Goal: Task Accomplishment & Management: Manage account settings

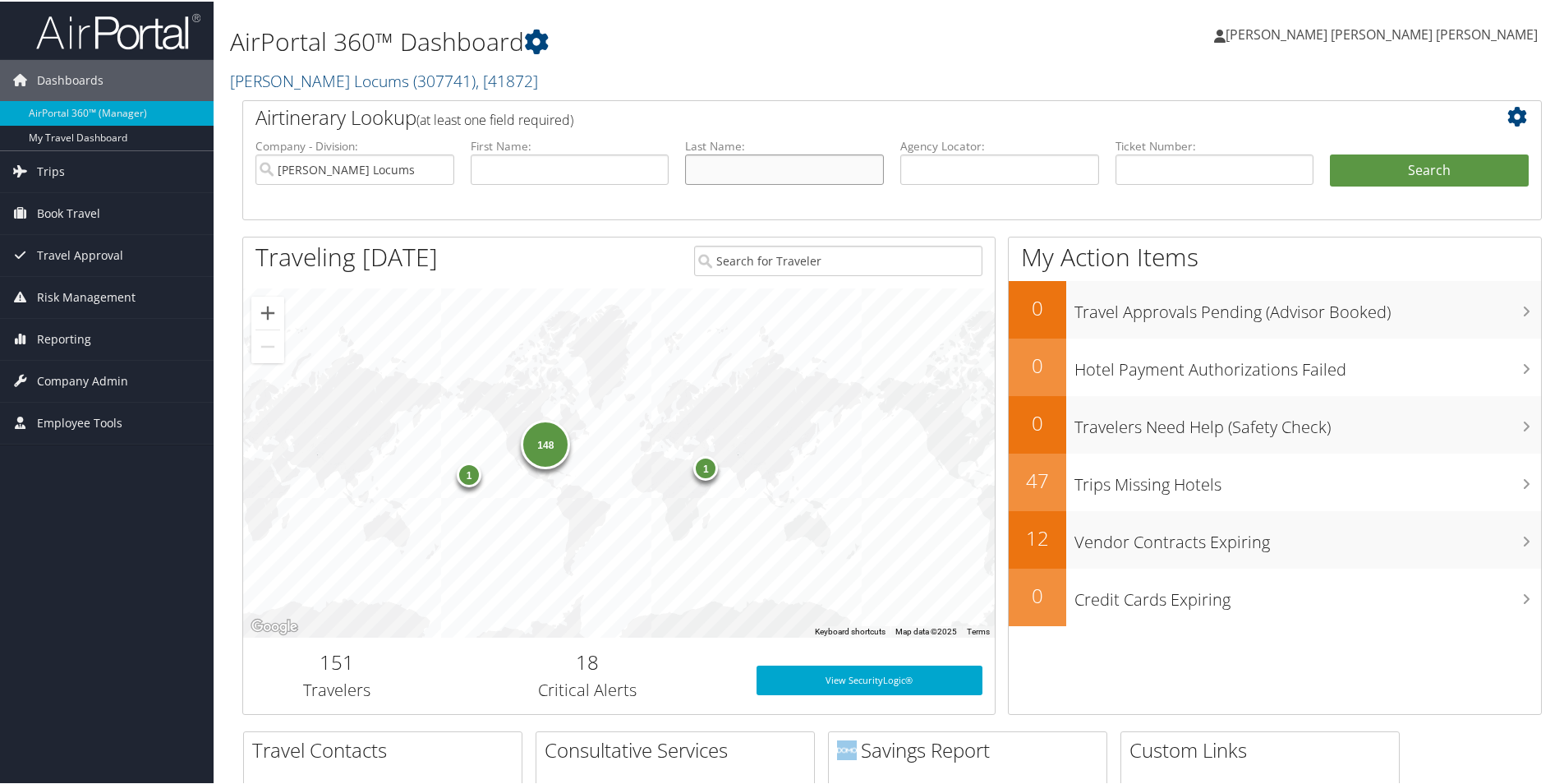
click at [707, 165] on input "text" at bounding box center [784, 167] width 199 height 30
type input "carlen"
click at [1378, 172] on button "Search" at bounding box center [1429, 168] width 199 height 32
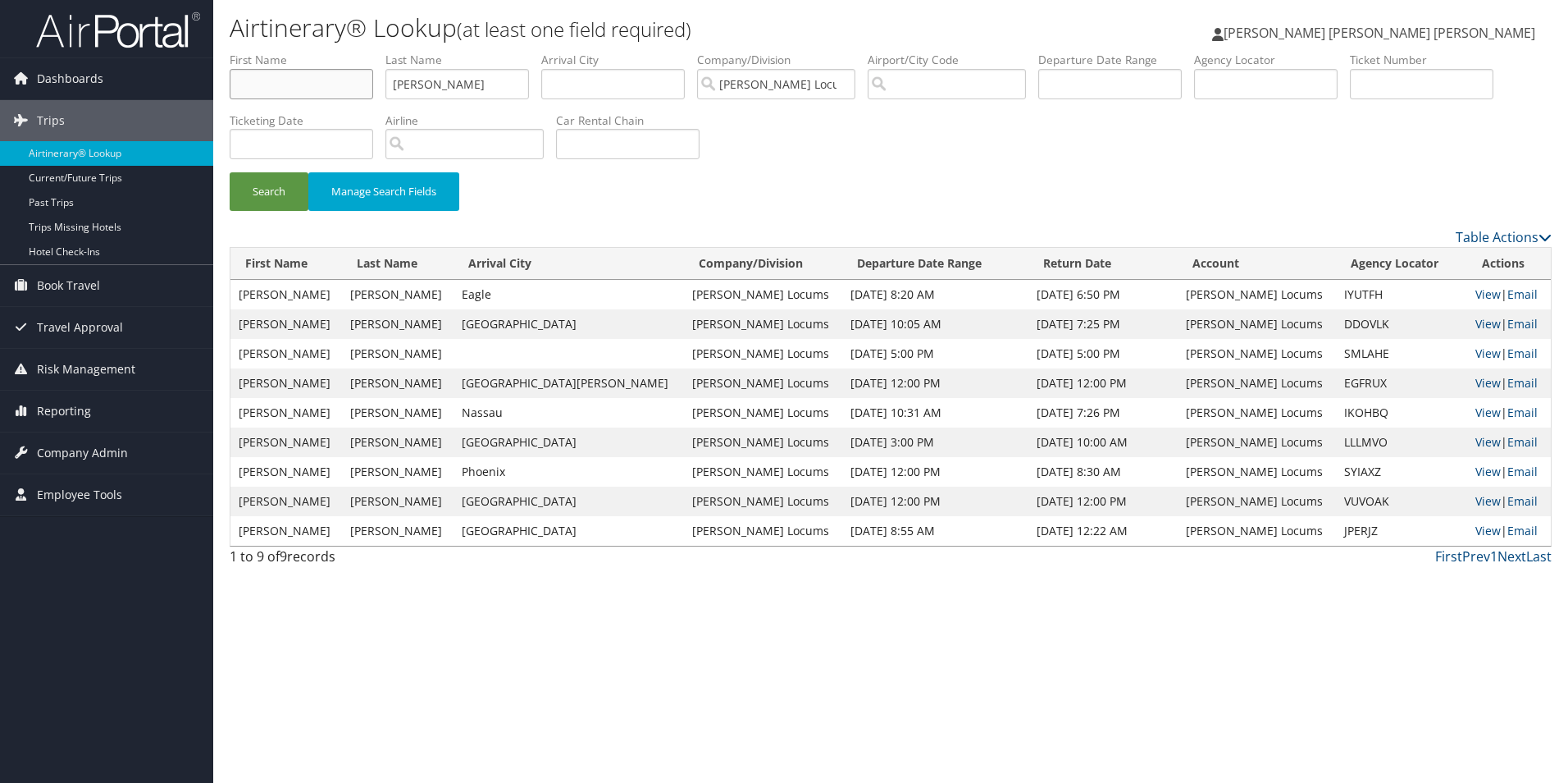
click at [323, 87] on input "text" at bounding box center [301, 84] width 144 height 30
type input "robert"
click at [734, 203] on div "Search Manage Search Fields" at bounding box center [890, 200] width 1347 height 55
click at [270, 198] on button "Search" at bounding box center [269, 191] width 79 height 38
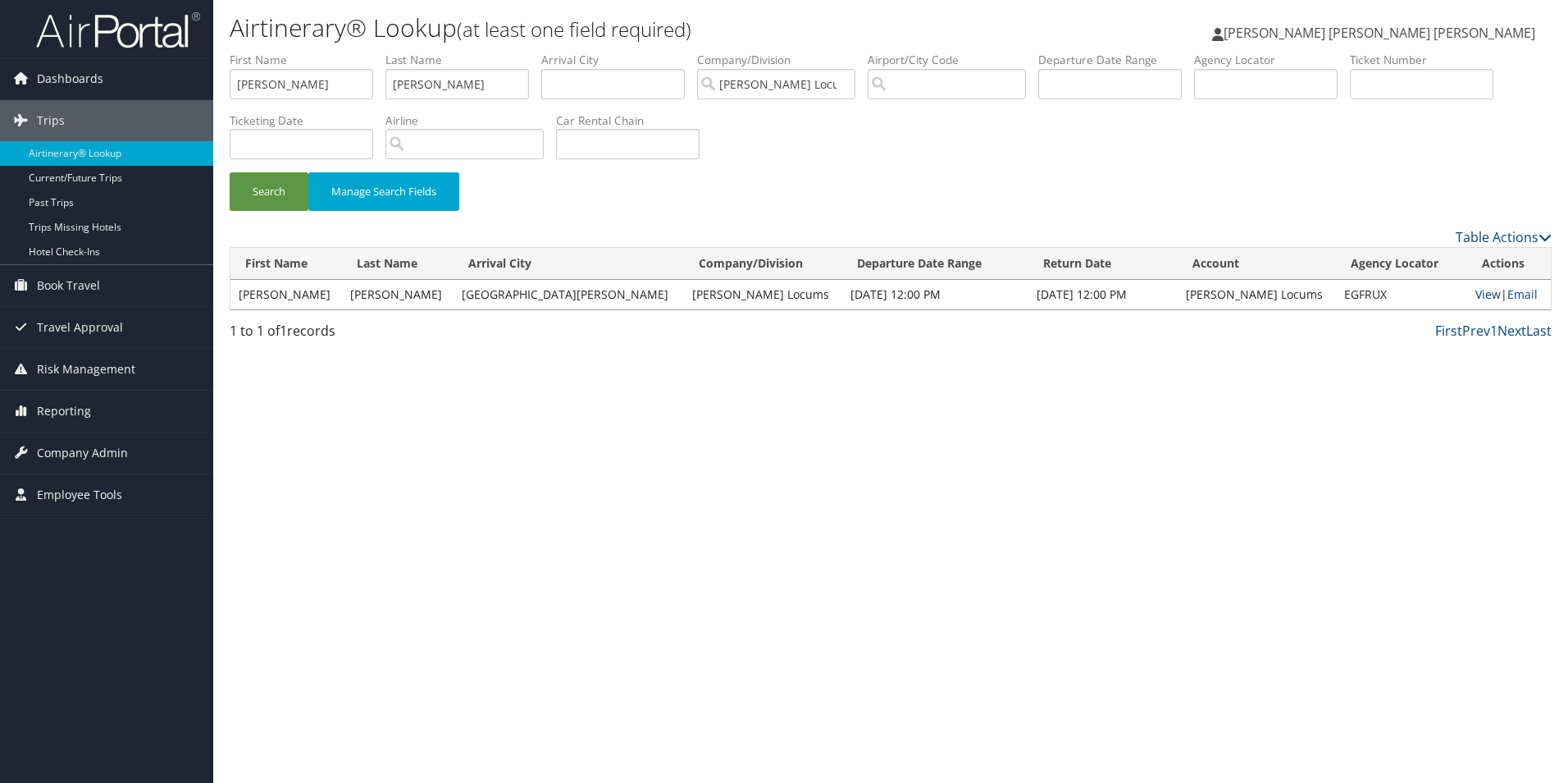
click at [1476, 292] on link "View" at bounding box center [1488, 294] width 26 height 16
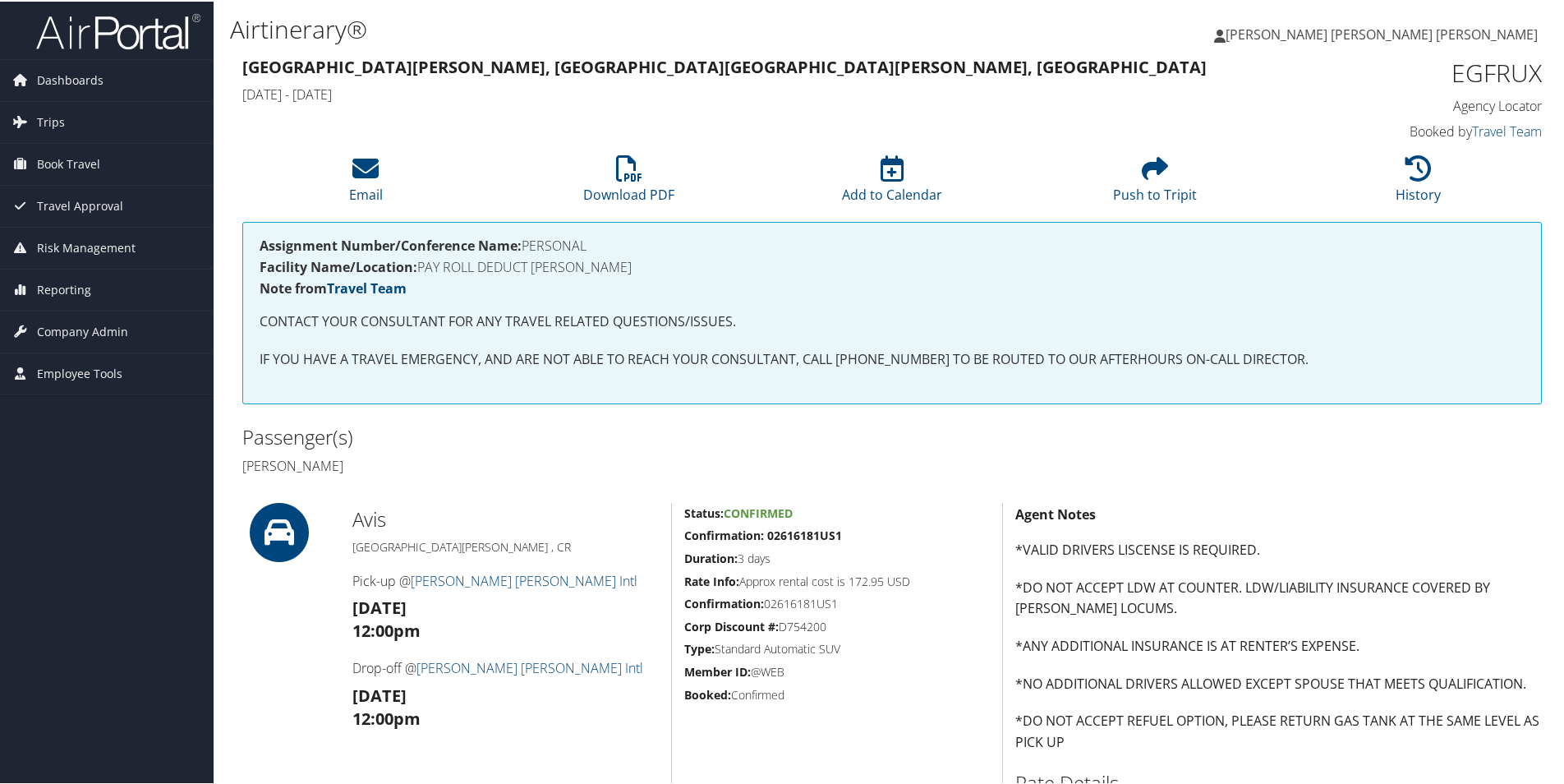
click at [48, 44] on img at bounding box center [117, 30] width 164 height 38
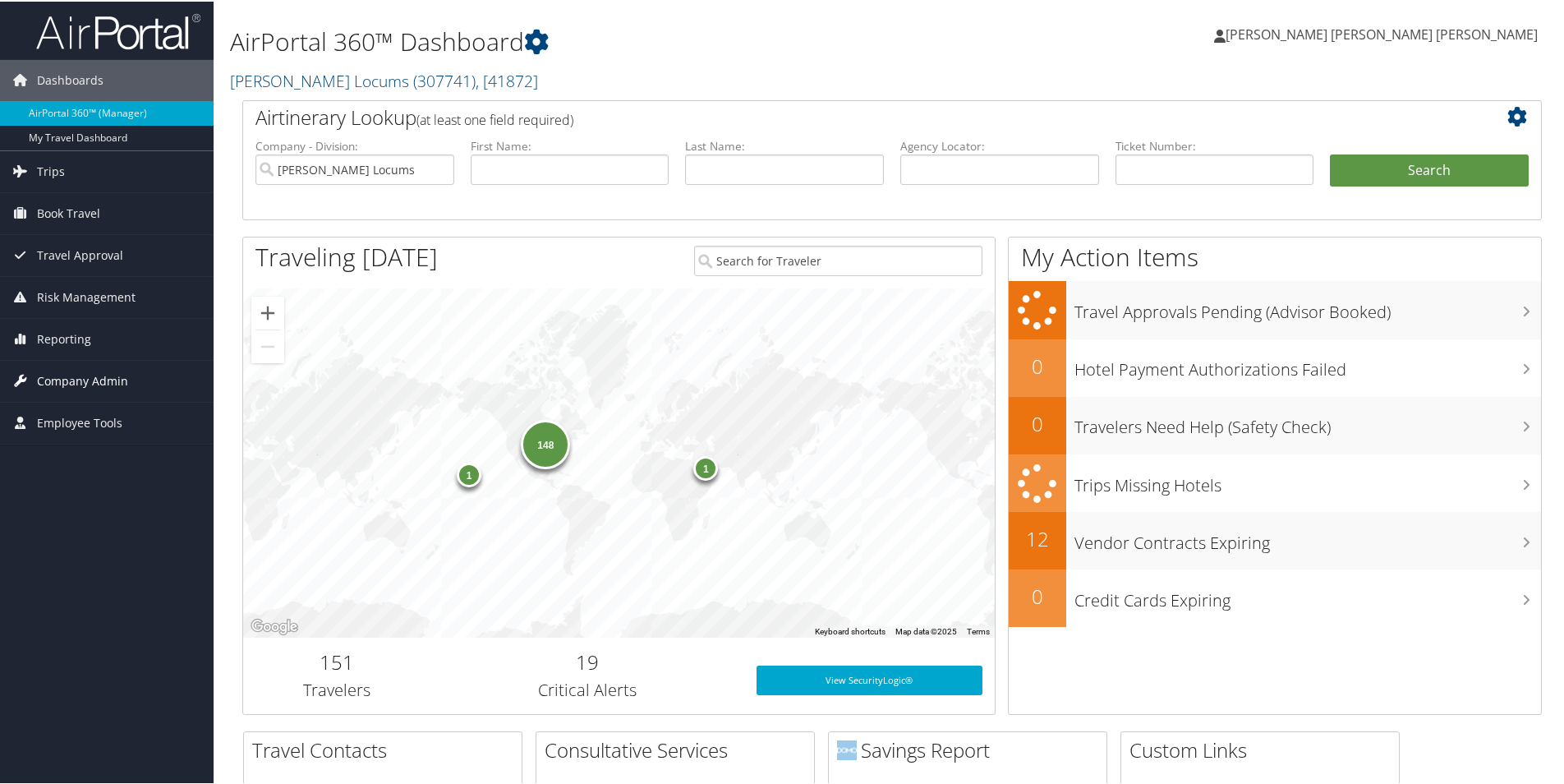
click at [85, 372] on span "Company Admin" at bounding box center [82, 379] width 91 height 41
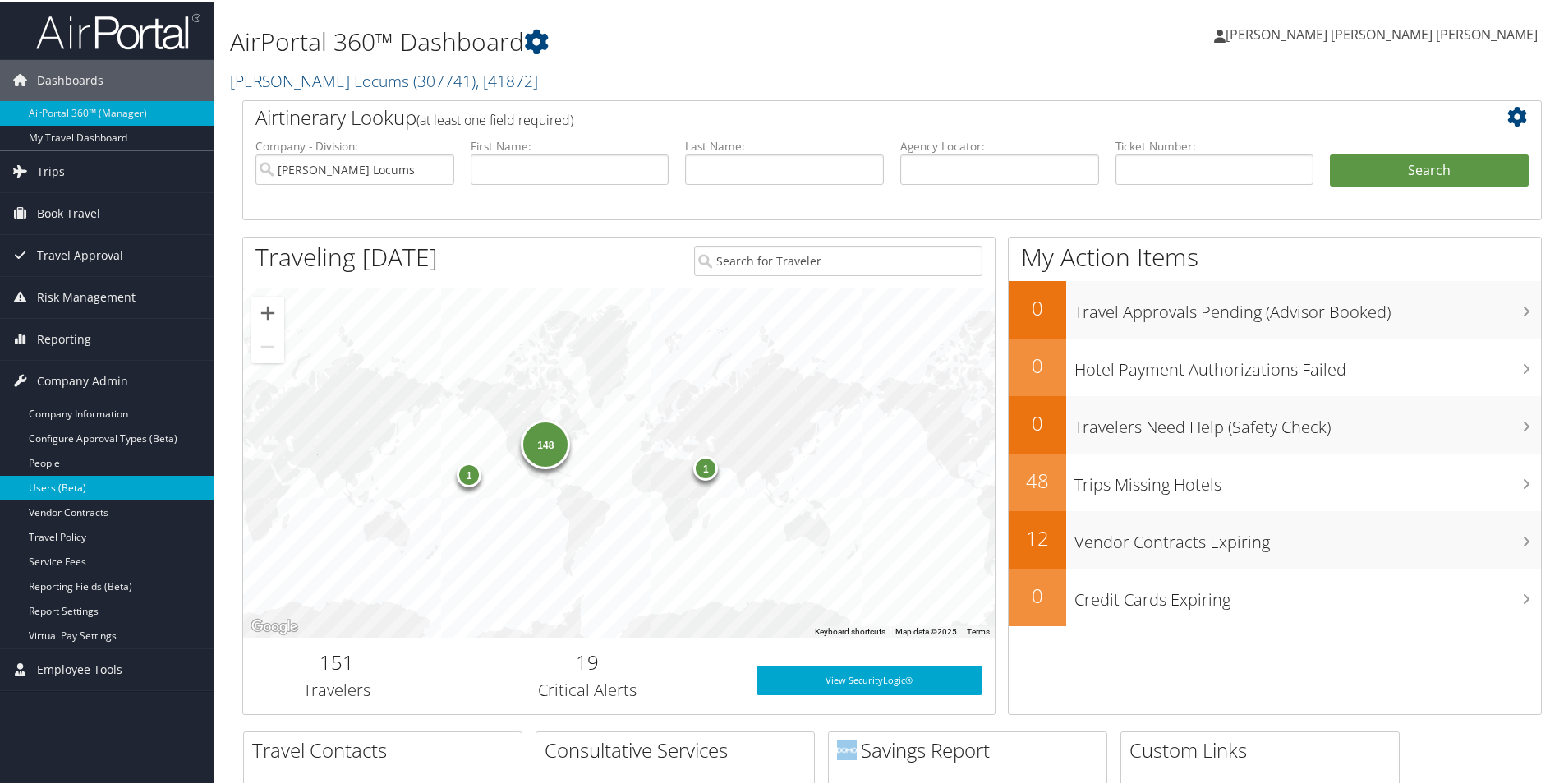
click at [60, 484] on link "Users (Beta)" at bounding box center [107, 487] width 213 height 25
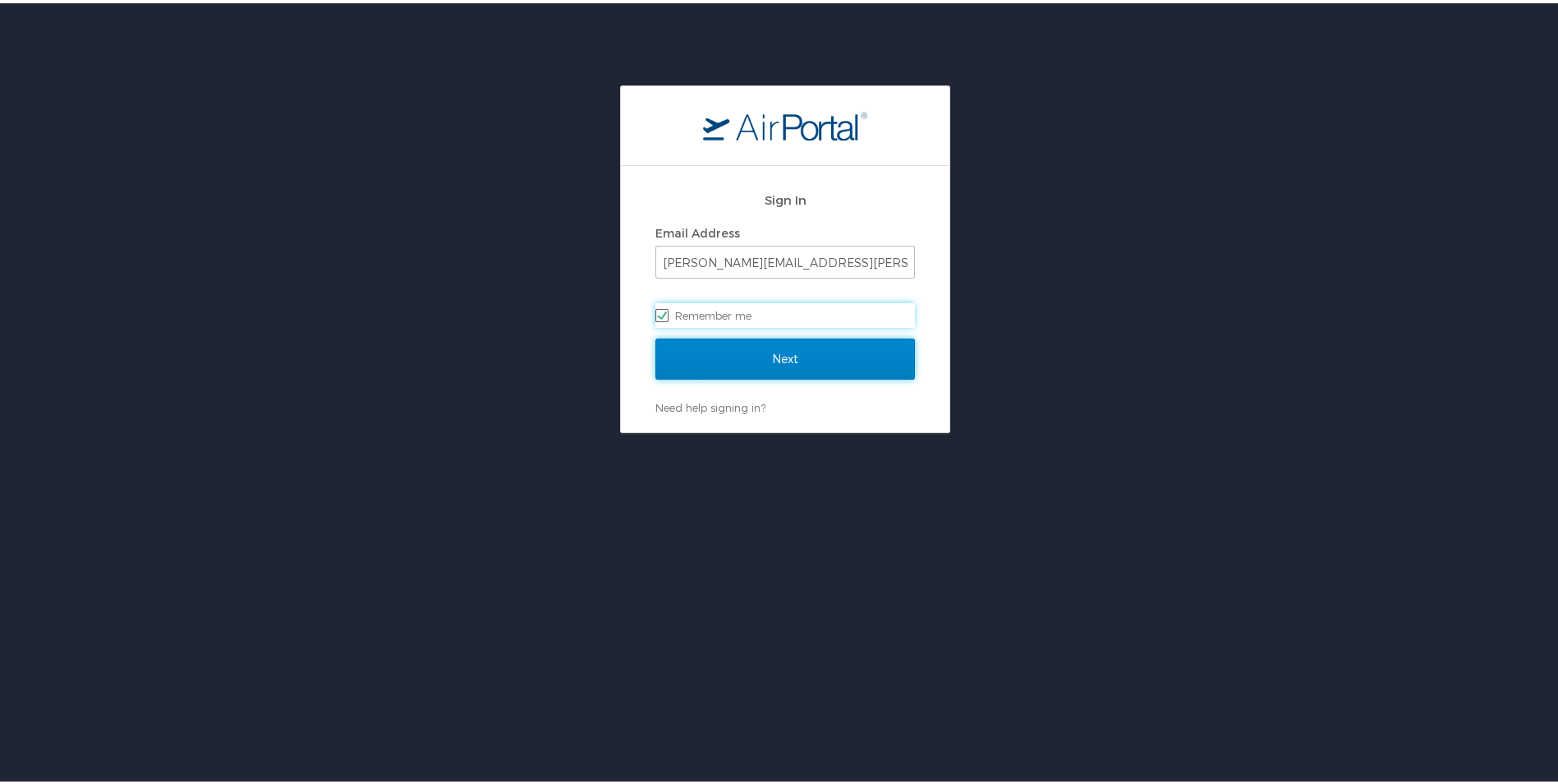
click at [731, 358] on input "Next" at bounding box center [786, 355] width 260 height 41
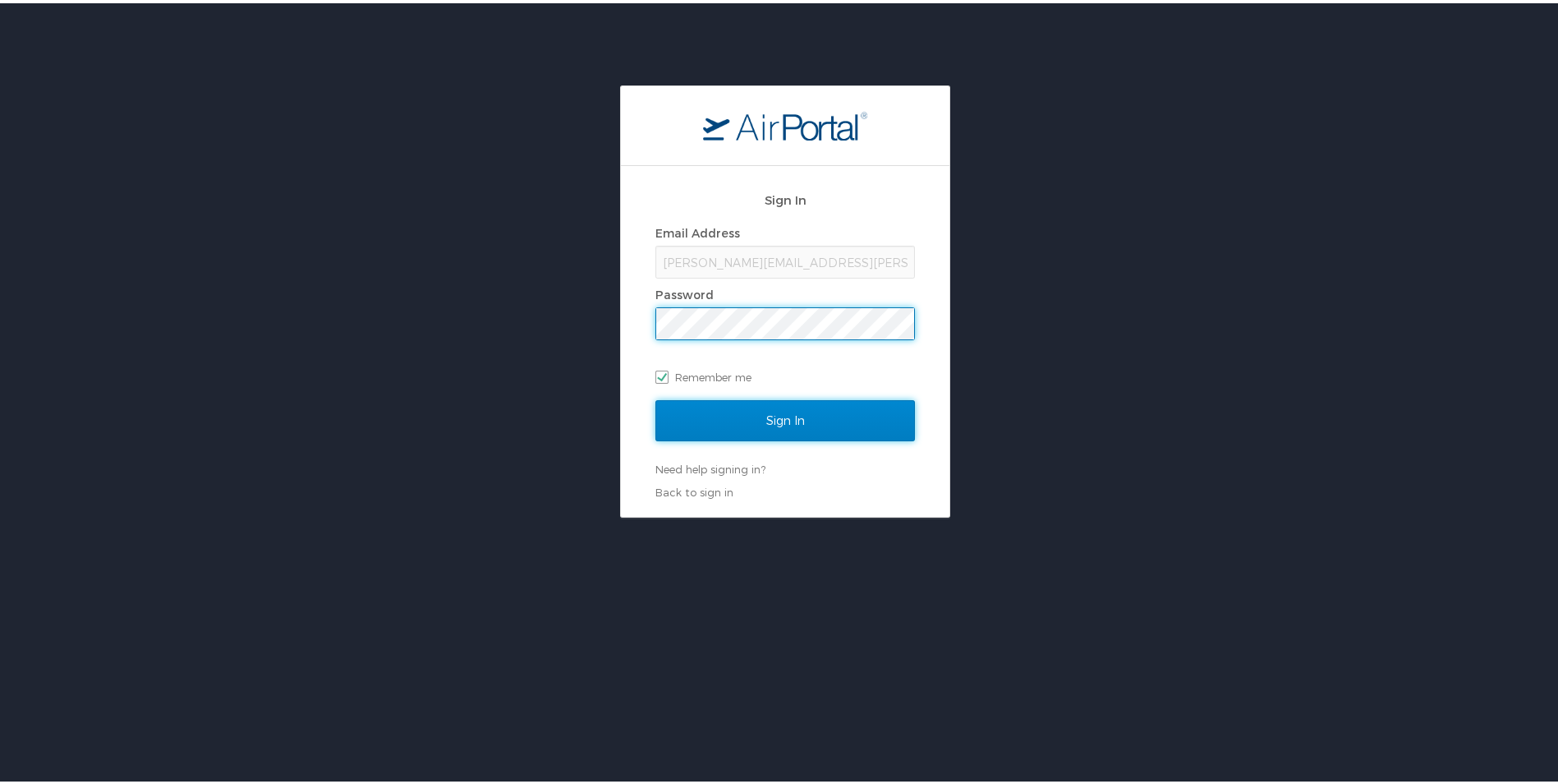
click at [756, 417] on input "Sign In" at bounding box center [786, 417] width 260 height 41
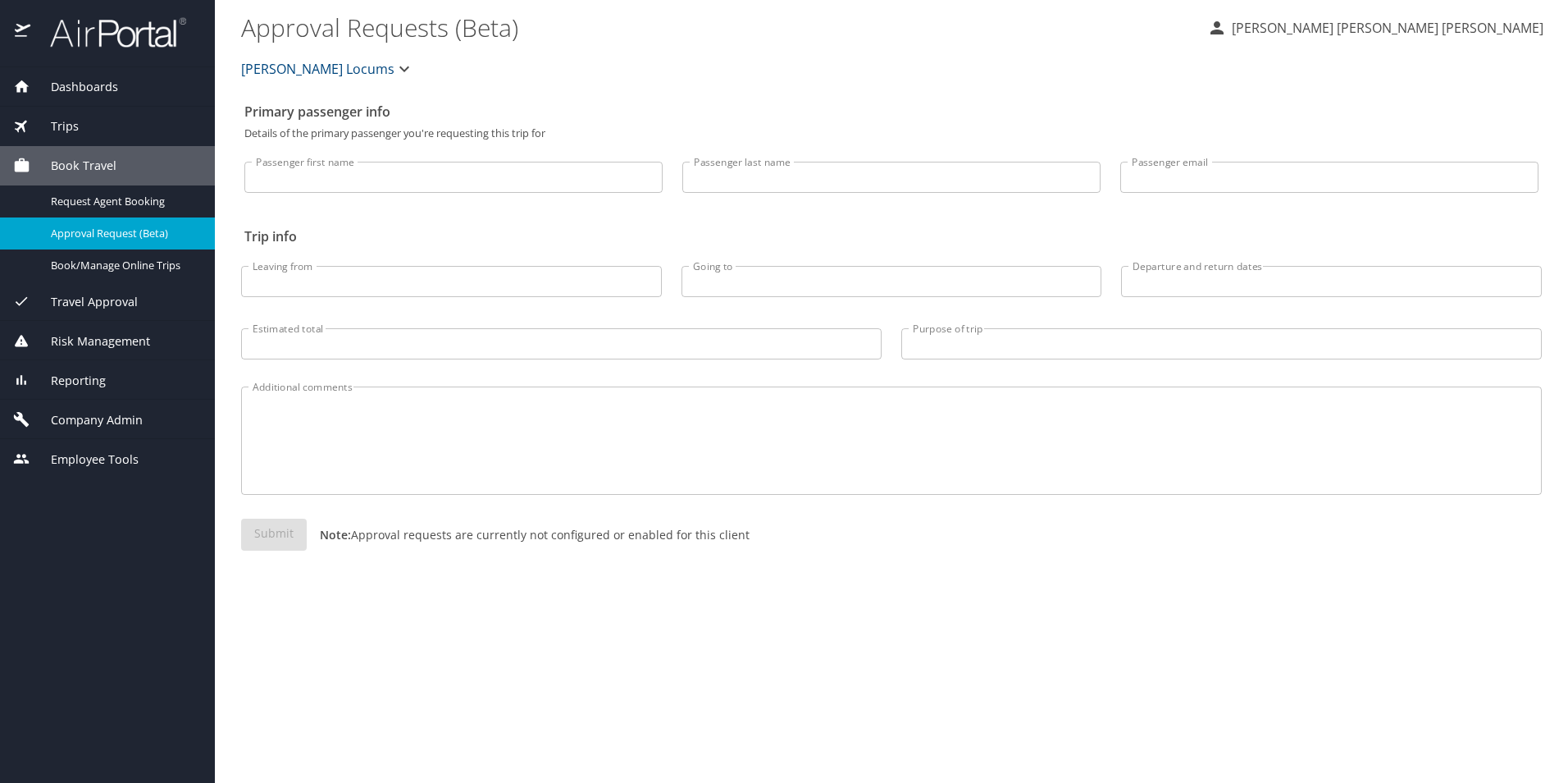
click at [104, 420] on span "Company Admin" at bounding box center [86, 420] width 112 height 18
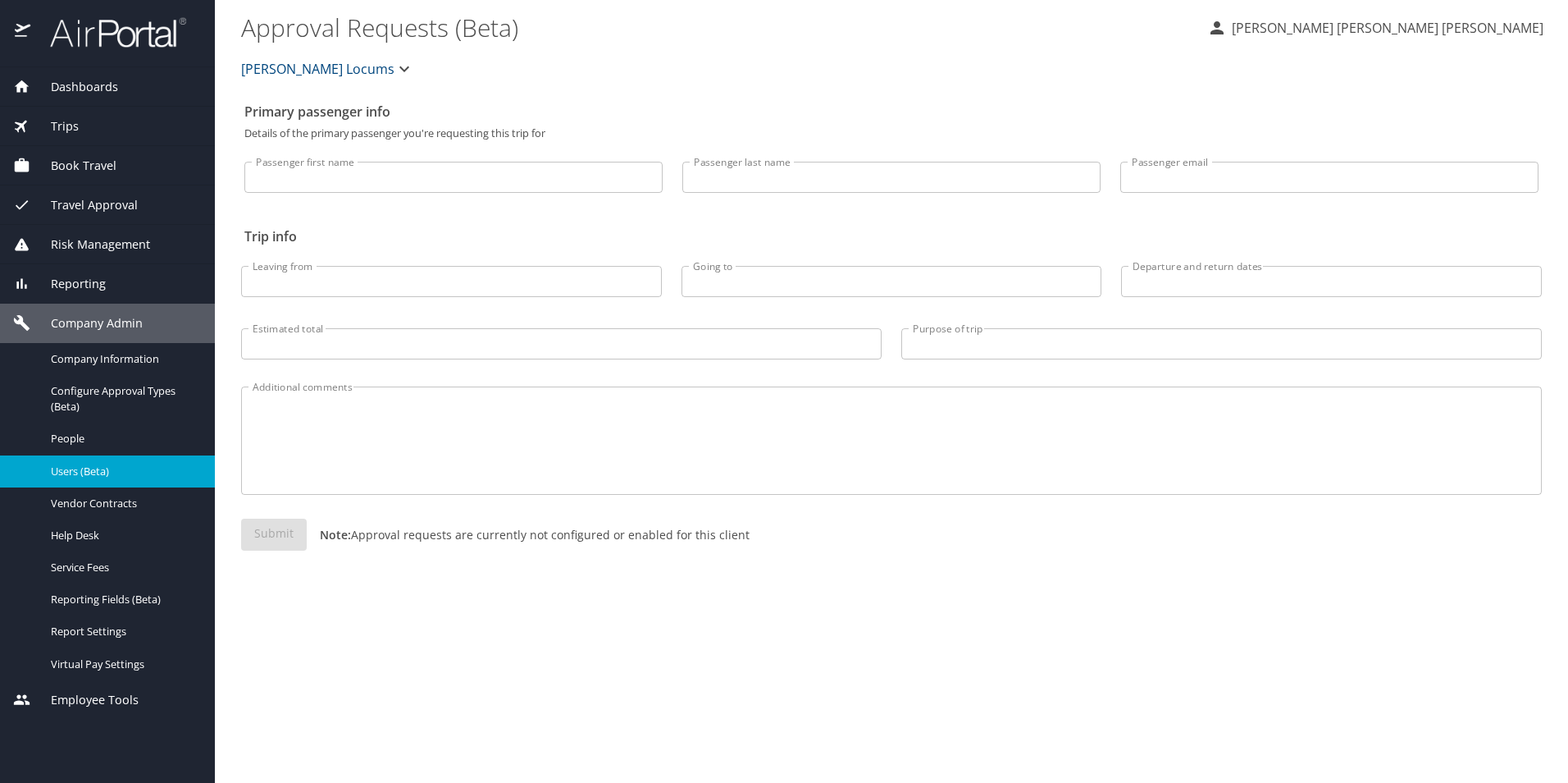
click at [108, 466] on span "Users (Beta)" at bounding box center [123, 471] width 145 height 16
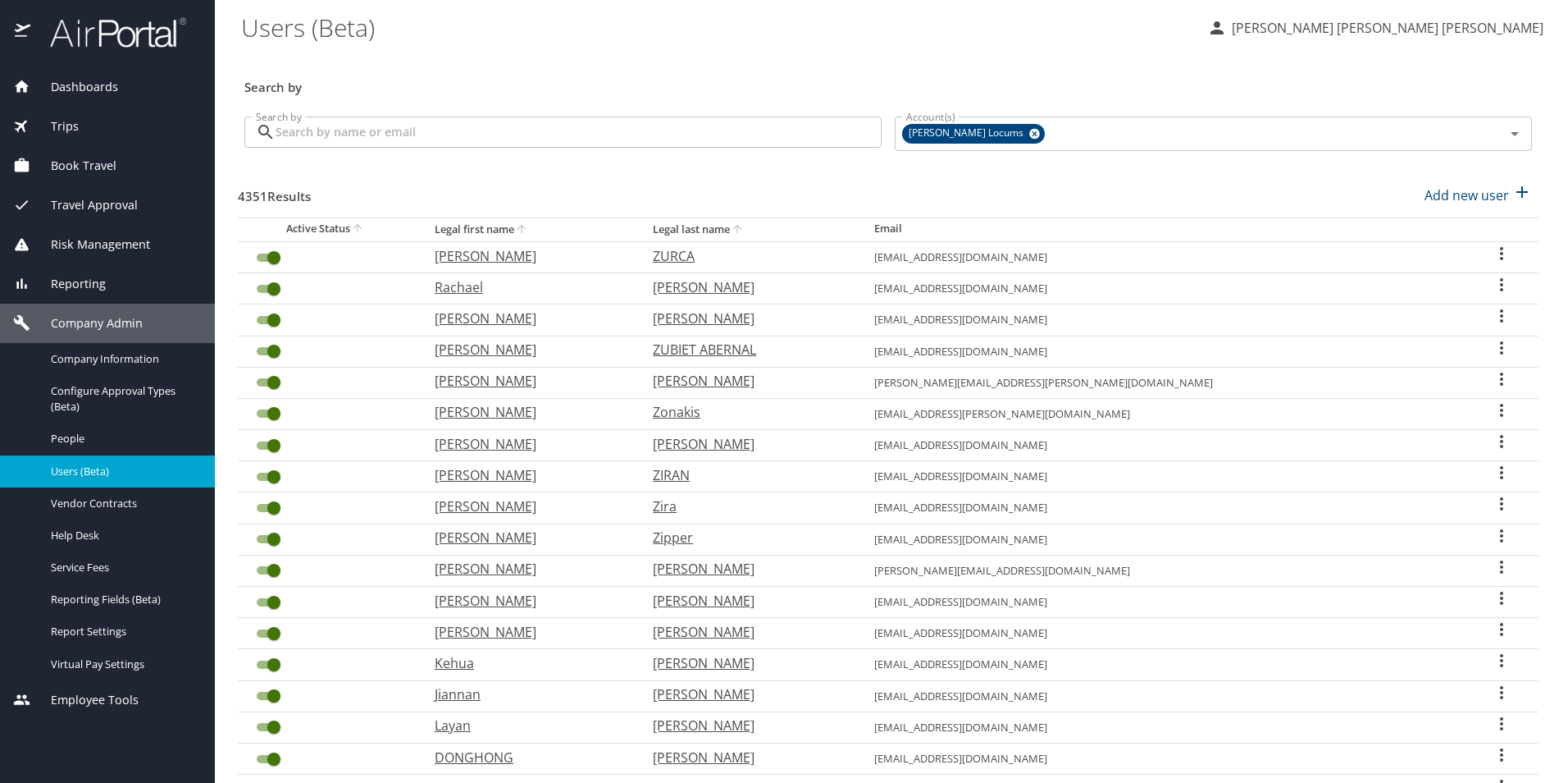
click at [373, 134] on input "Search by" at bounding box center [578, 131] width 606 height 31
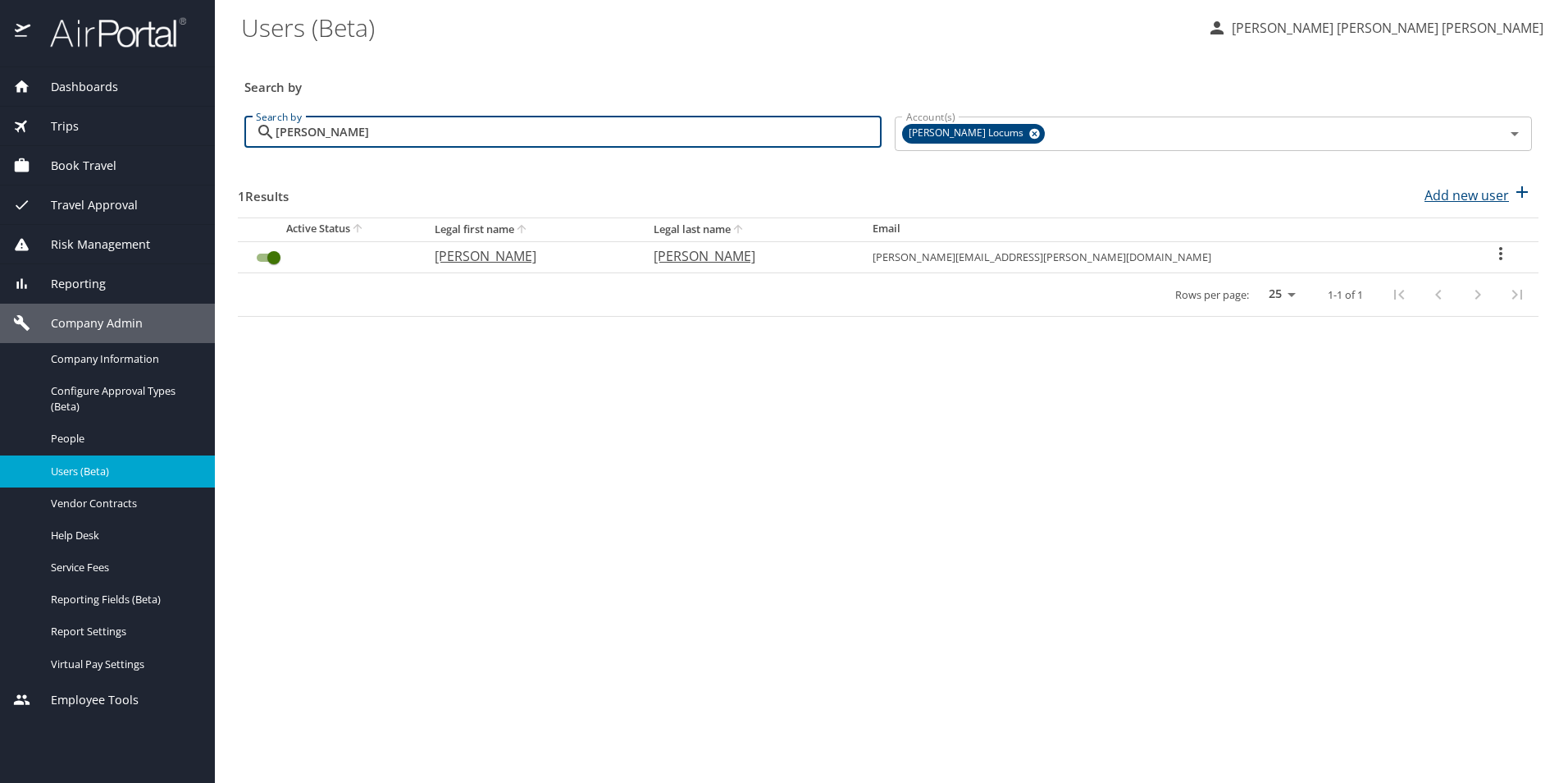
type input "[PERSON_NAME]"
click at [1475, 196] on p "Add new user" at bounding box center [1467, 196] width 85 height 20
select select "US"
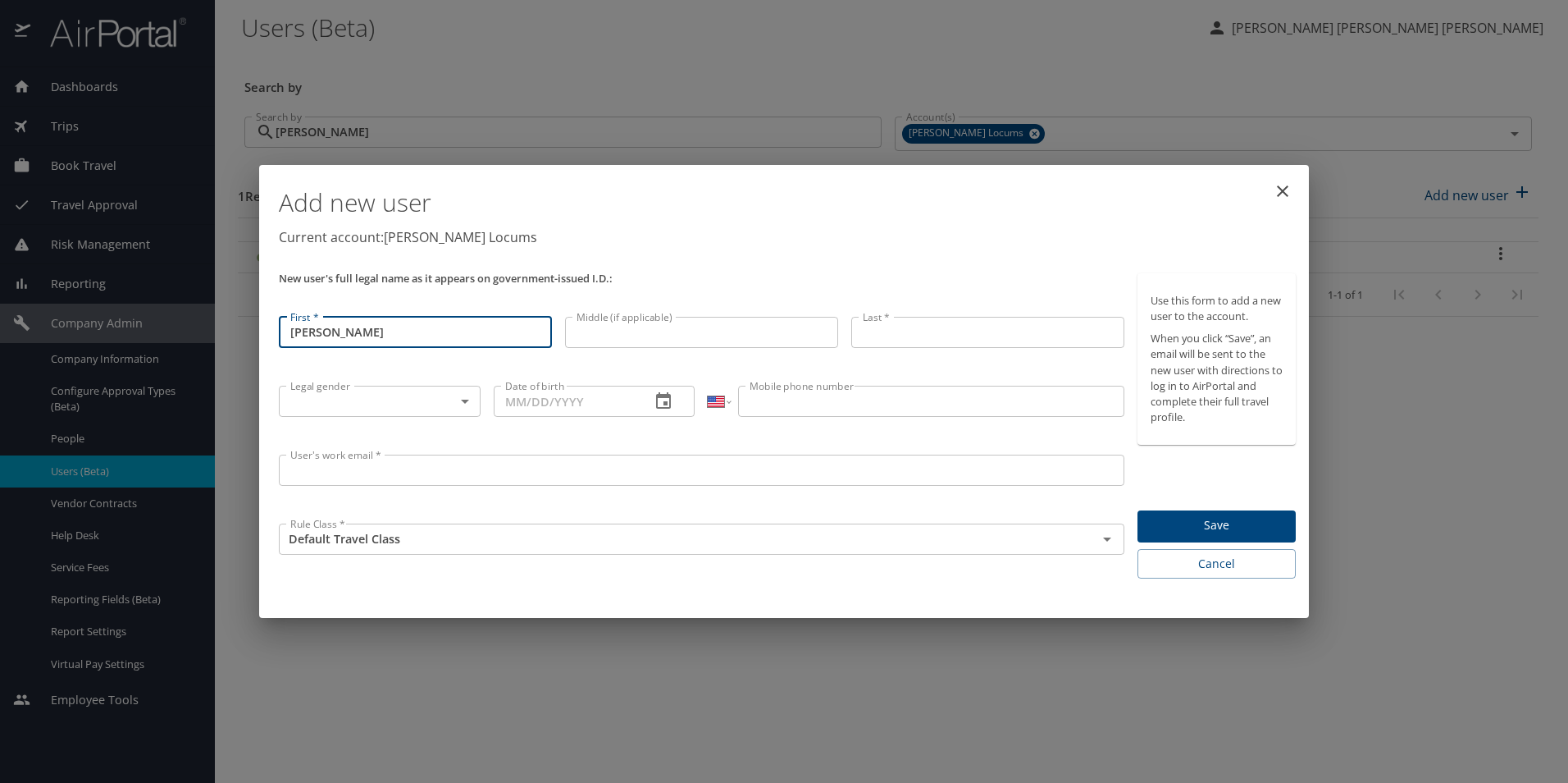
type input "[PERSON_NAME]"
click at [602, 327] on input "Middle (if applicable)" at bounding box center [701, 332] width 273 height 31
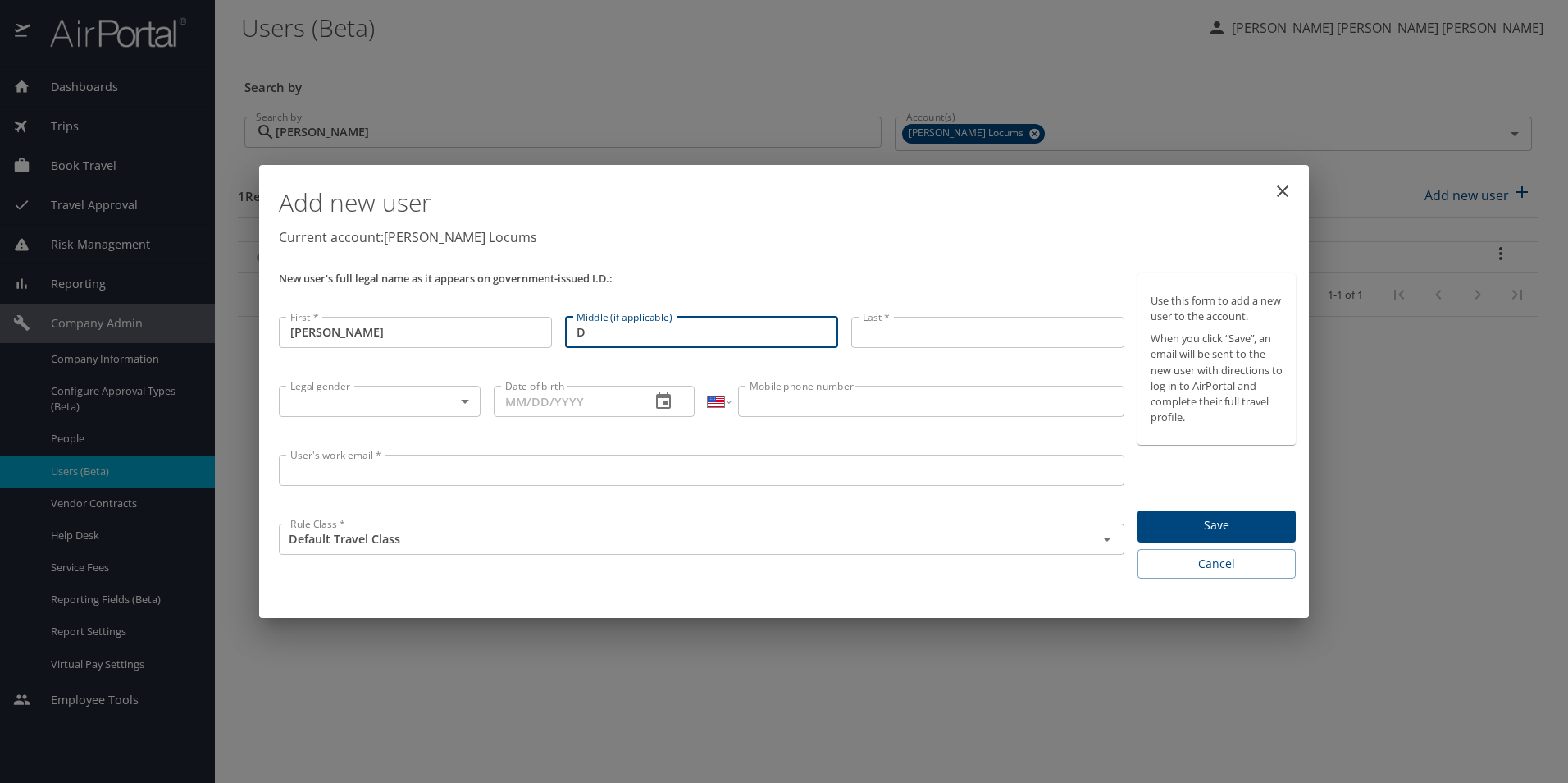
type input "D"
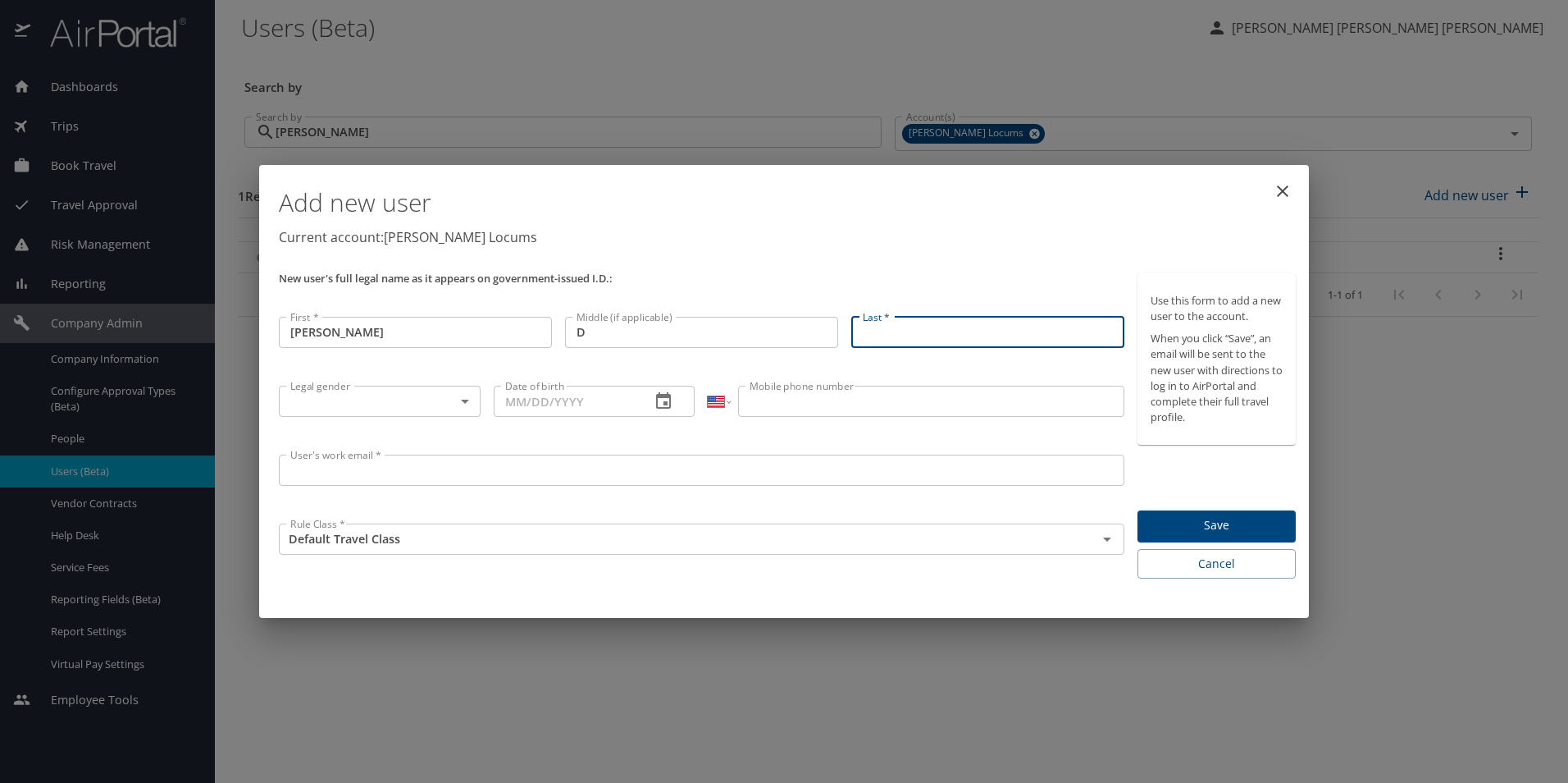
click at [901, 335] on input "Last *" at bounding box center [987, 332] width 273 height 31
type input "[PERSON_NAME]"
click at [910, 275] on p "New user's full legal name as it appears on government-issued I.D.:" at bounding box center [701, 278] width 845 height 11
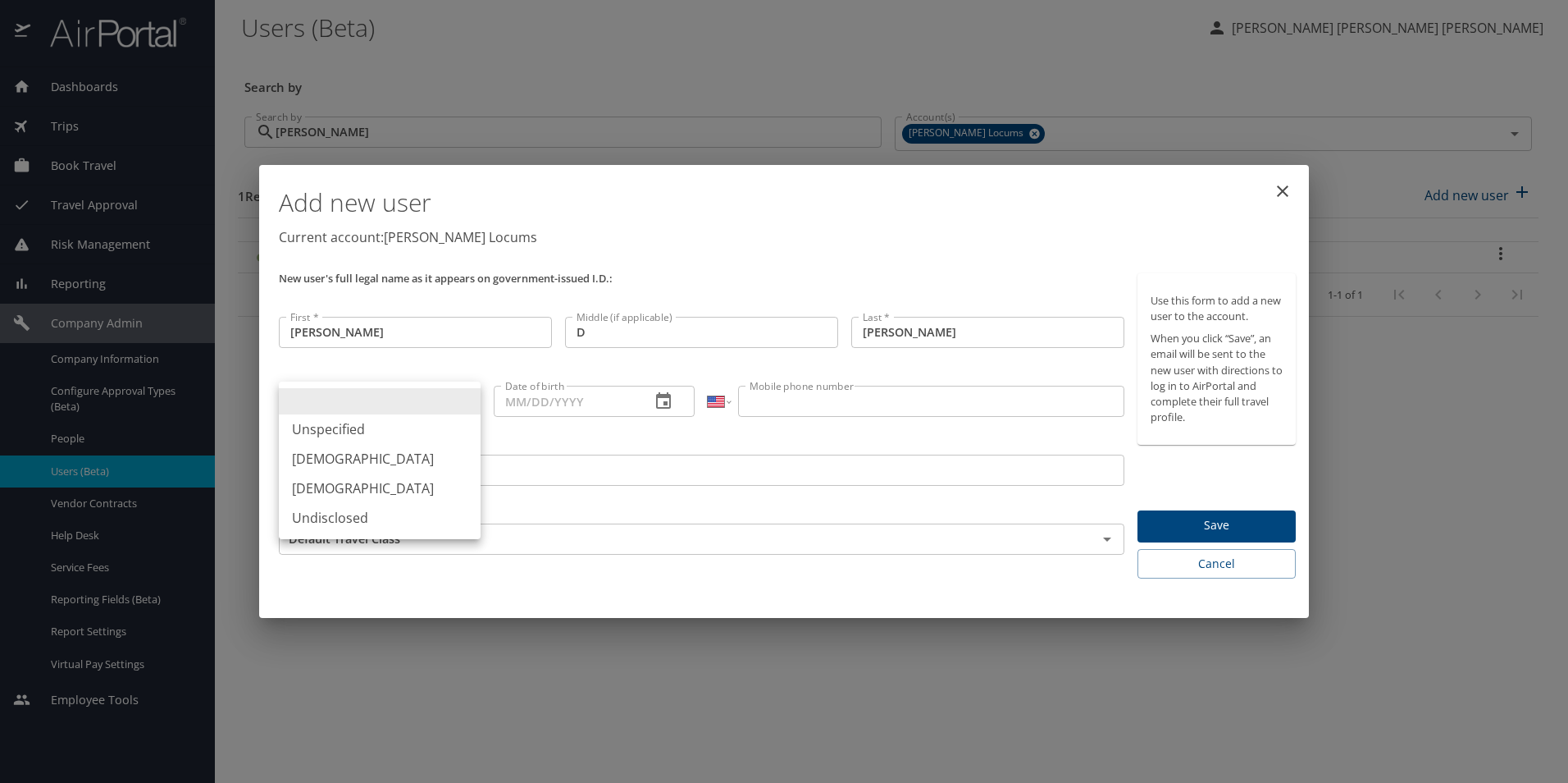
click at [438, 404] on body "Dashboards AirPortal 360™ Manager My Travel Dashboard Trips Airtinerary® Lookup…" at bounding box center [784, 391] width 1568 height 783
click at [349, 458] on li "[DEMOGRAPHIC_DATA]" at bounding box center [379, 458] width 202 height 29
type input "[DEMOGRAPHIC_DATA]"
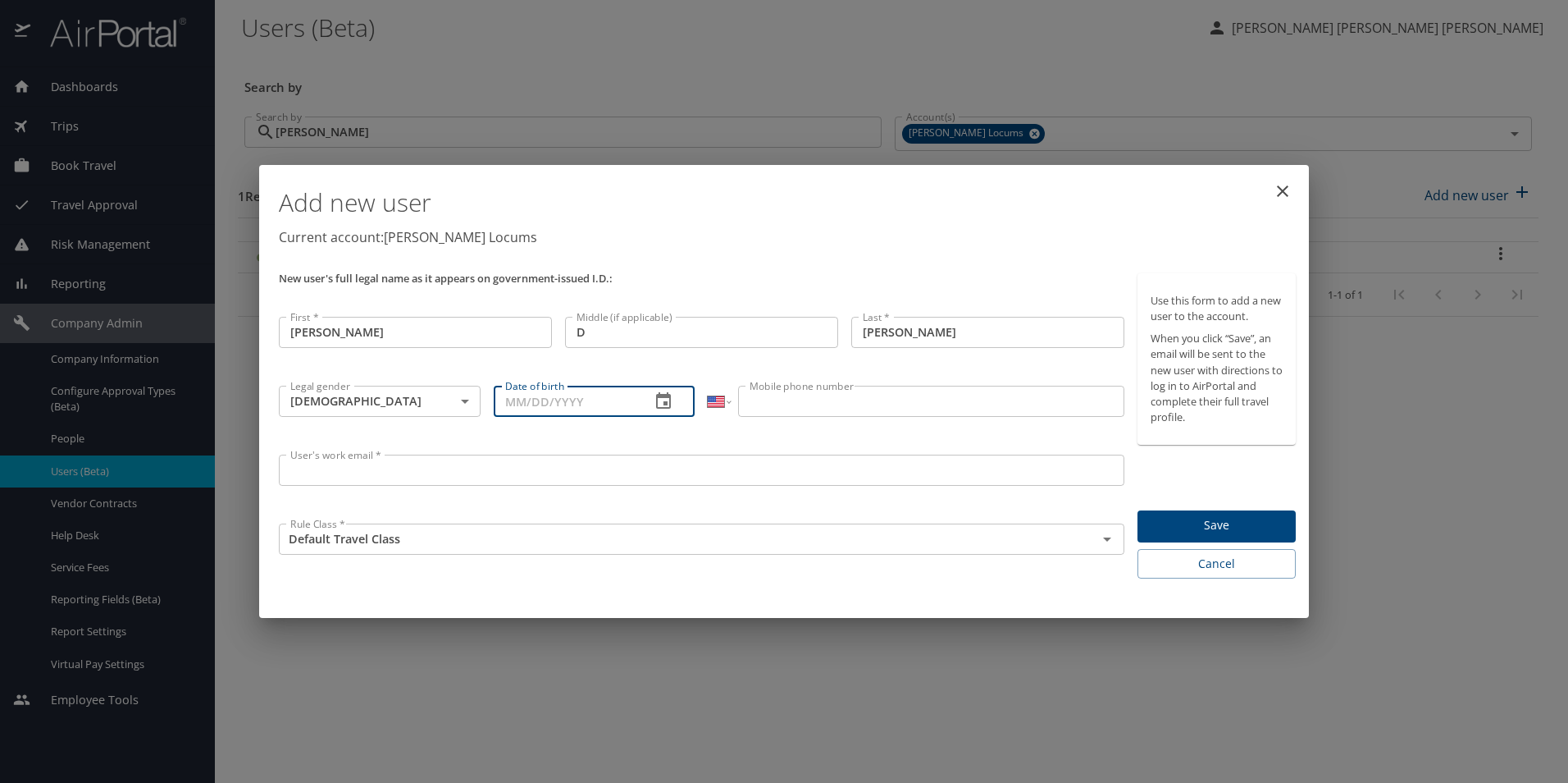
click at [596, 407] on input "Date of birth" at bounding box center [566, 400] width 145 height 31
type input "[DATE]"
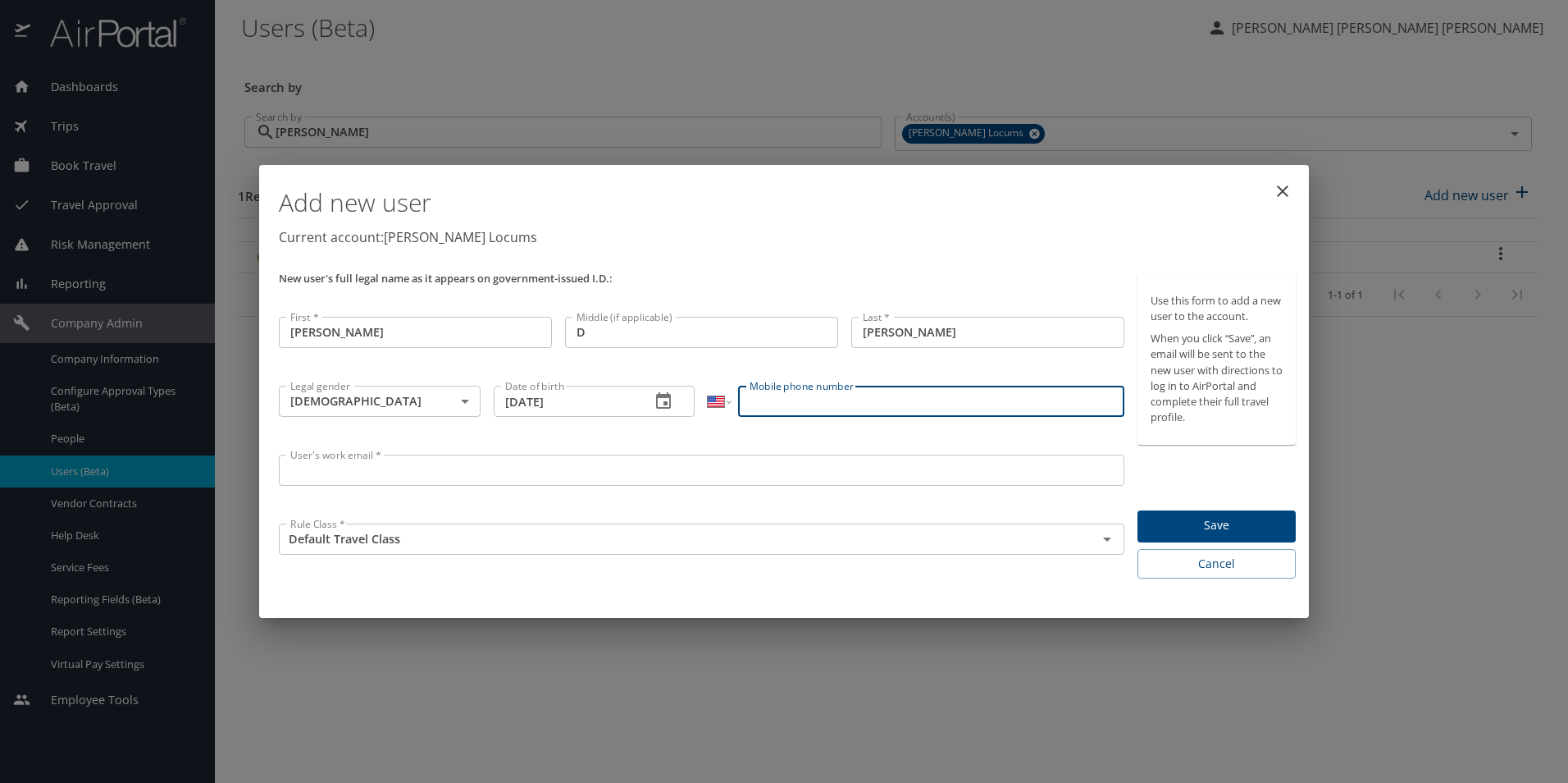
click at [797, 407] on input "Mobile phone number" at bounding box center [930, 400] width 385 height 31
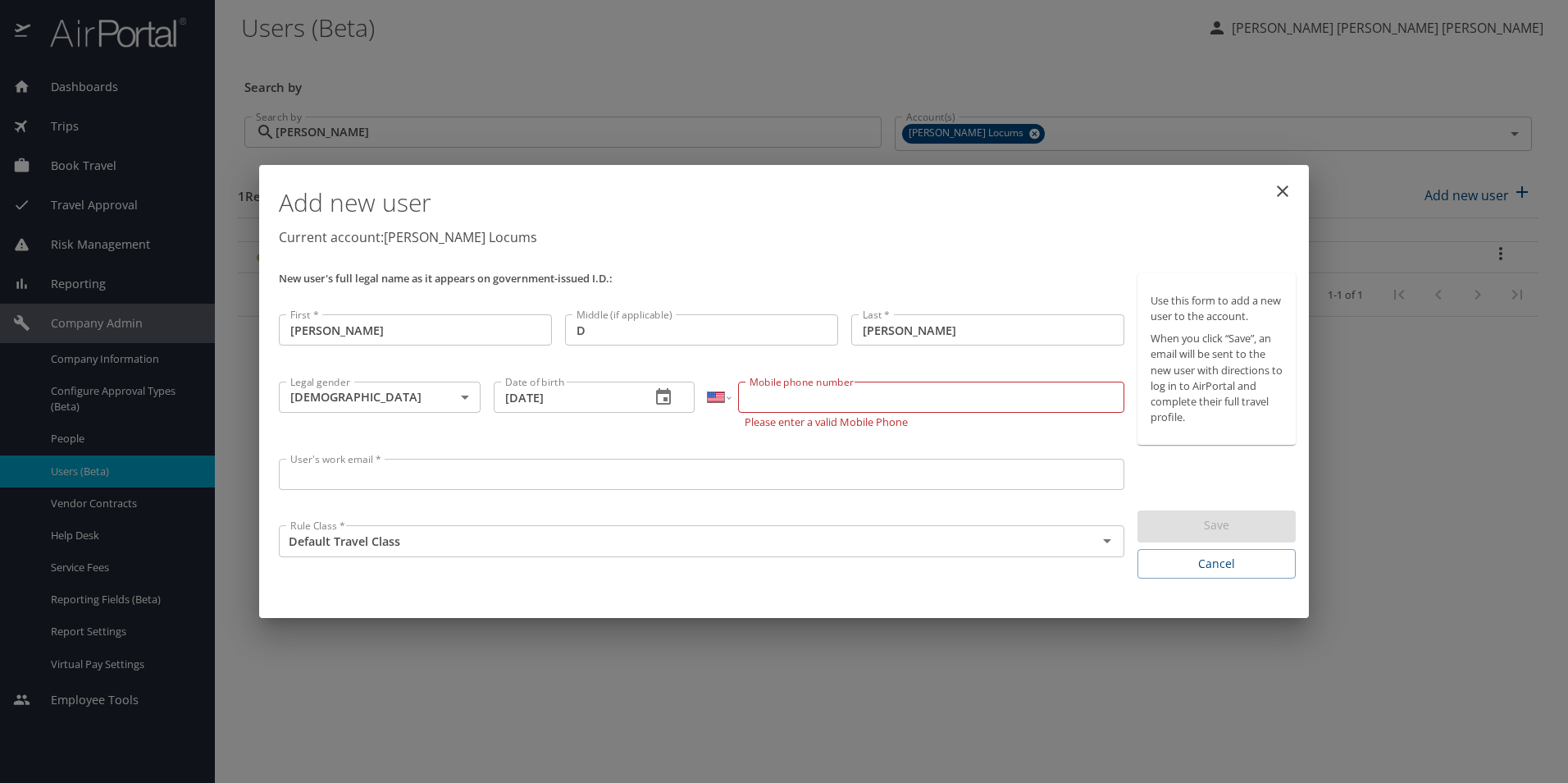
click at [774, 395] on input "Mobile phone number" at bounding box center [930, 396] width 385 height 31
paste input "[PHONE_NUMBER]"
type input "[PHONE_NUMBER]"
click at [1113, 440] on div "International [GEOGRAPHIC_DATA] [GEOGRAPHIC_DATA] [GEOGRAPHIC_DATA] [GEOGRAPHIC…" at bounding box center [916, 414] width 429 height 77
click at [559, 476] on input "User's work email *" at bounding box center [701, 469] width 845 height 31
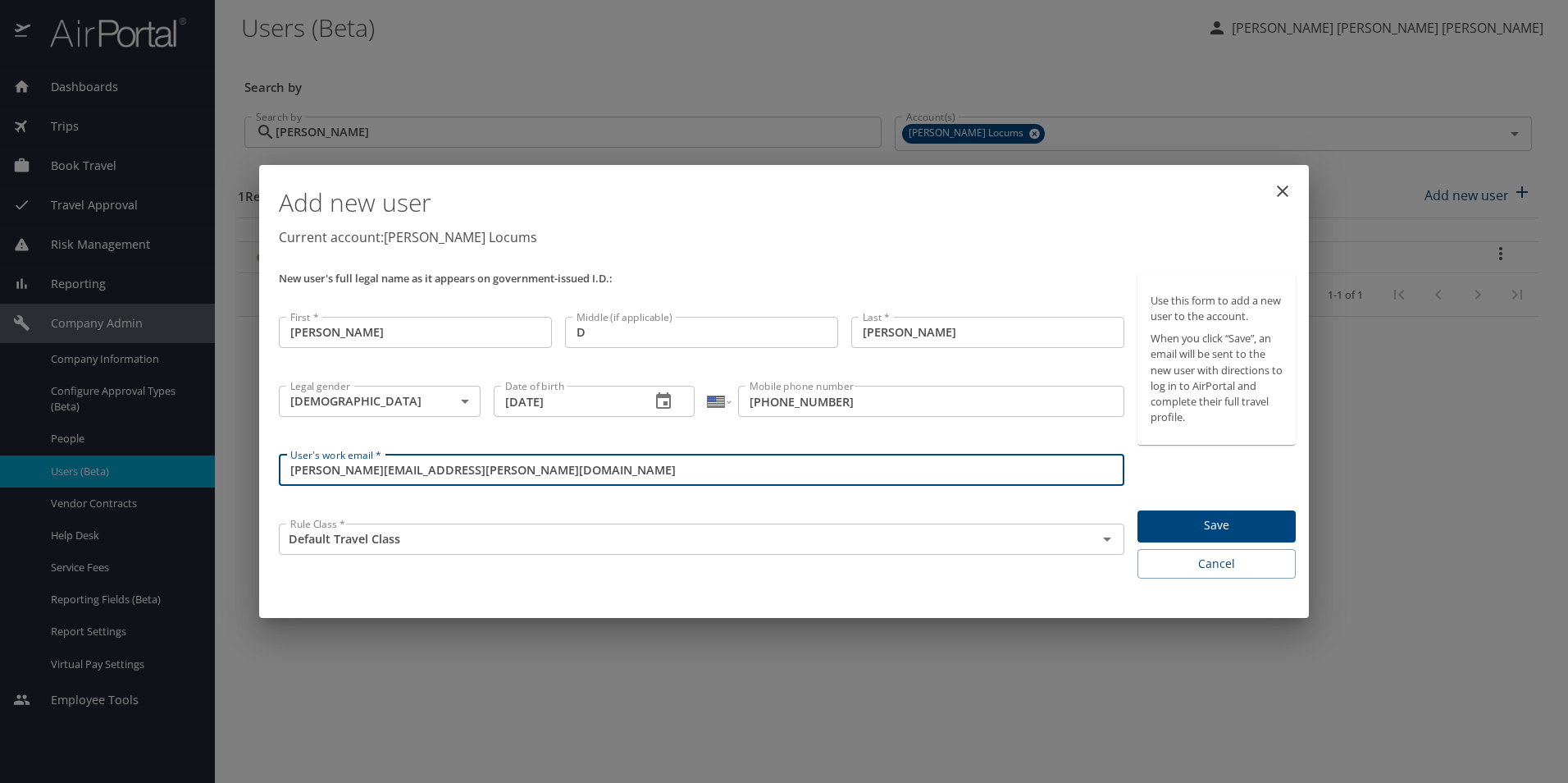
type input "[PERSON_NAME][EMAIL_ADDRESS][PERSON_NAME][DOMAIN_NAME]"
click at [1217, 523] on span "Save" at bounding box center [1216, 525] width 132 height 21
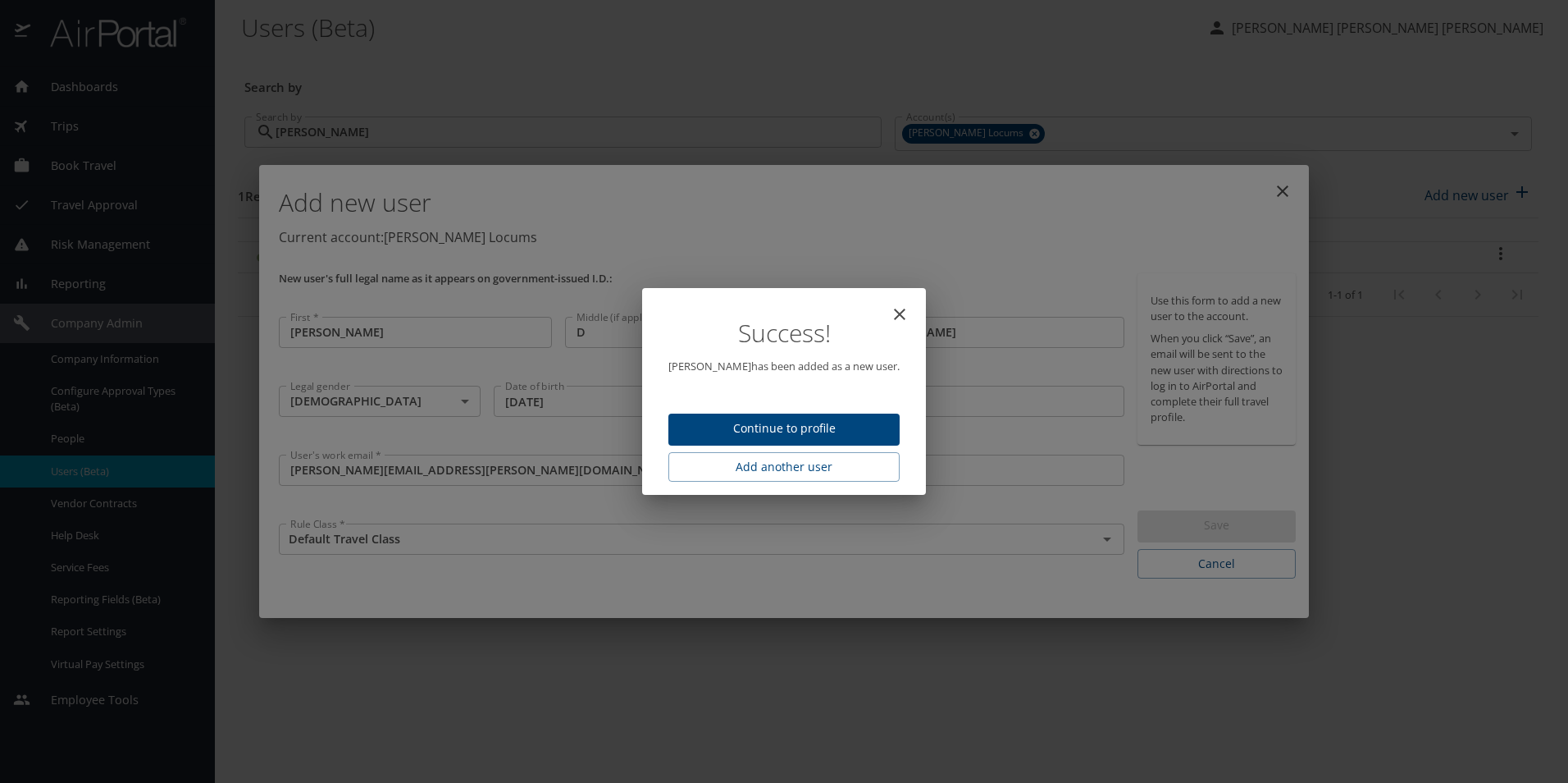
click at [796, 428] on span "Continue to profile" at bounding box center [784, 429] width 205 height 21
select select "US"
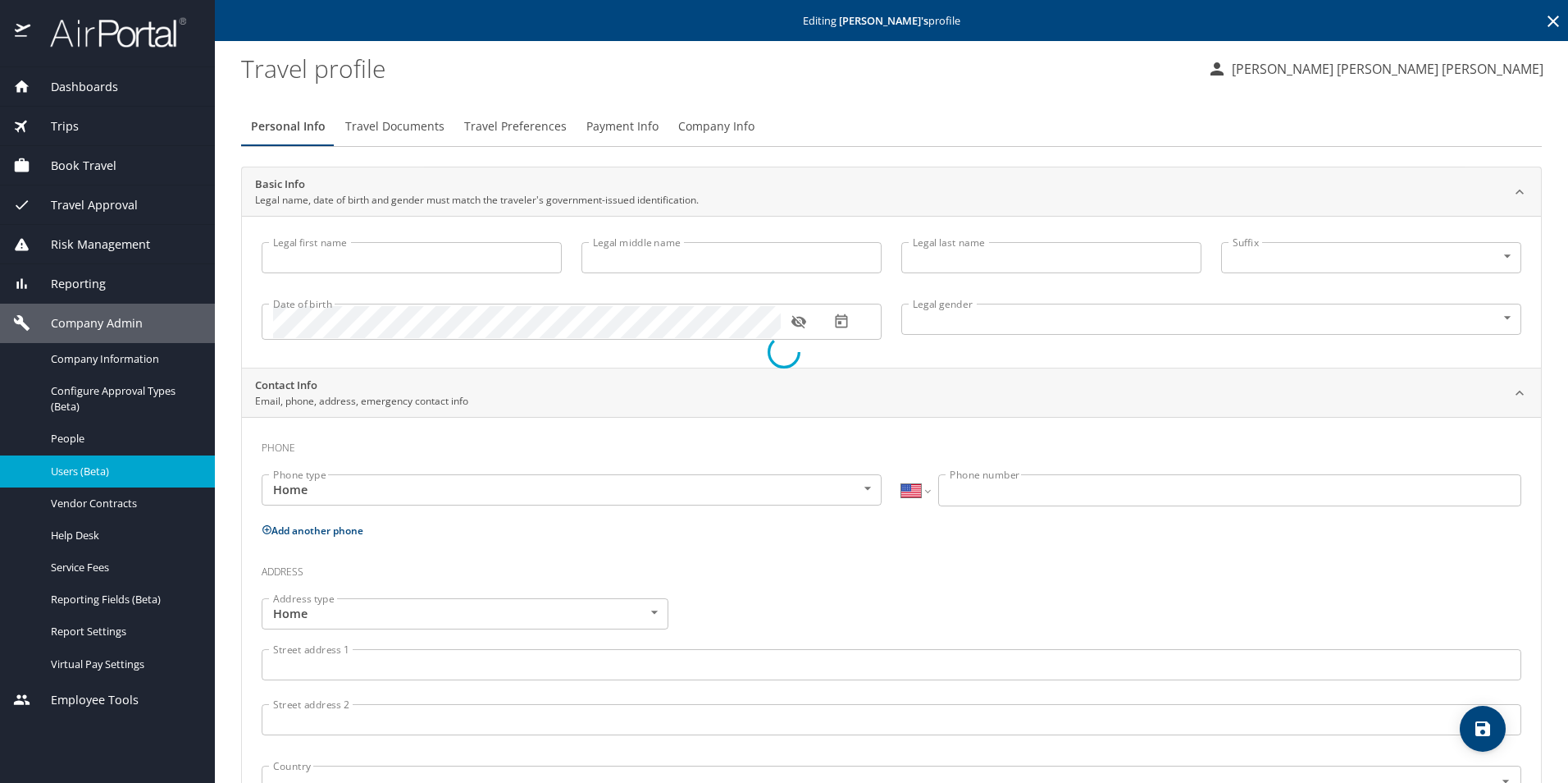
type input "[PERSON_NAME]"
type input "D"
type input "[PERSON_NAME]"
type input "[DEMOGRAPHIC_DATA]"
select select "US"
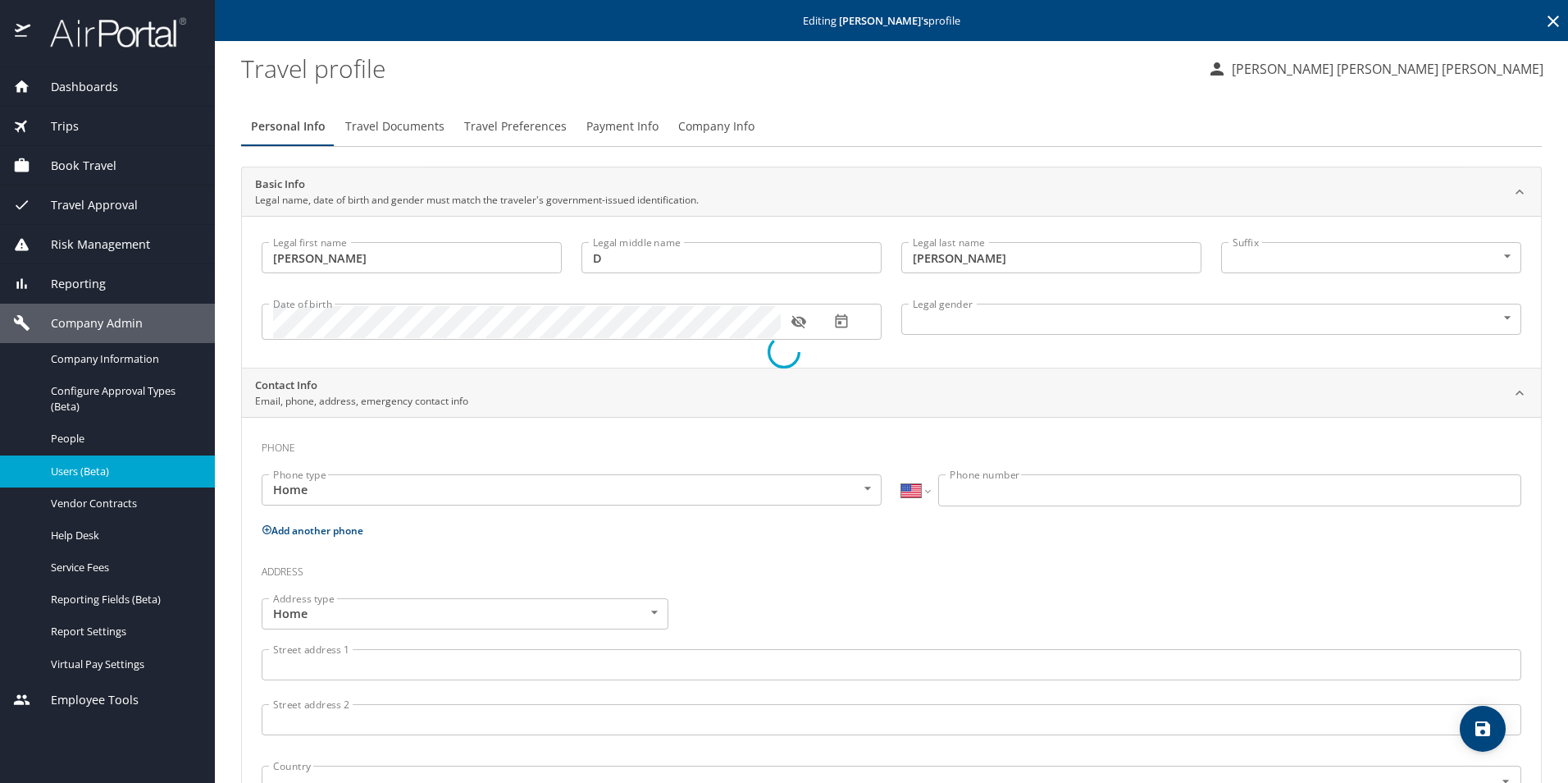
select select "US"
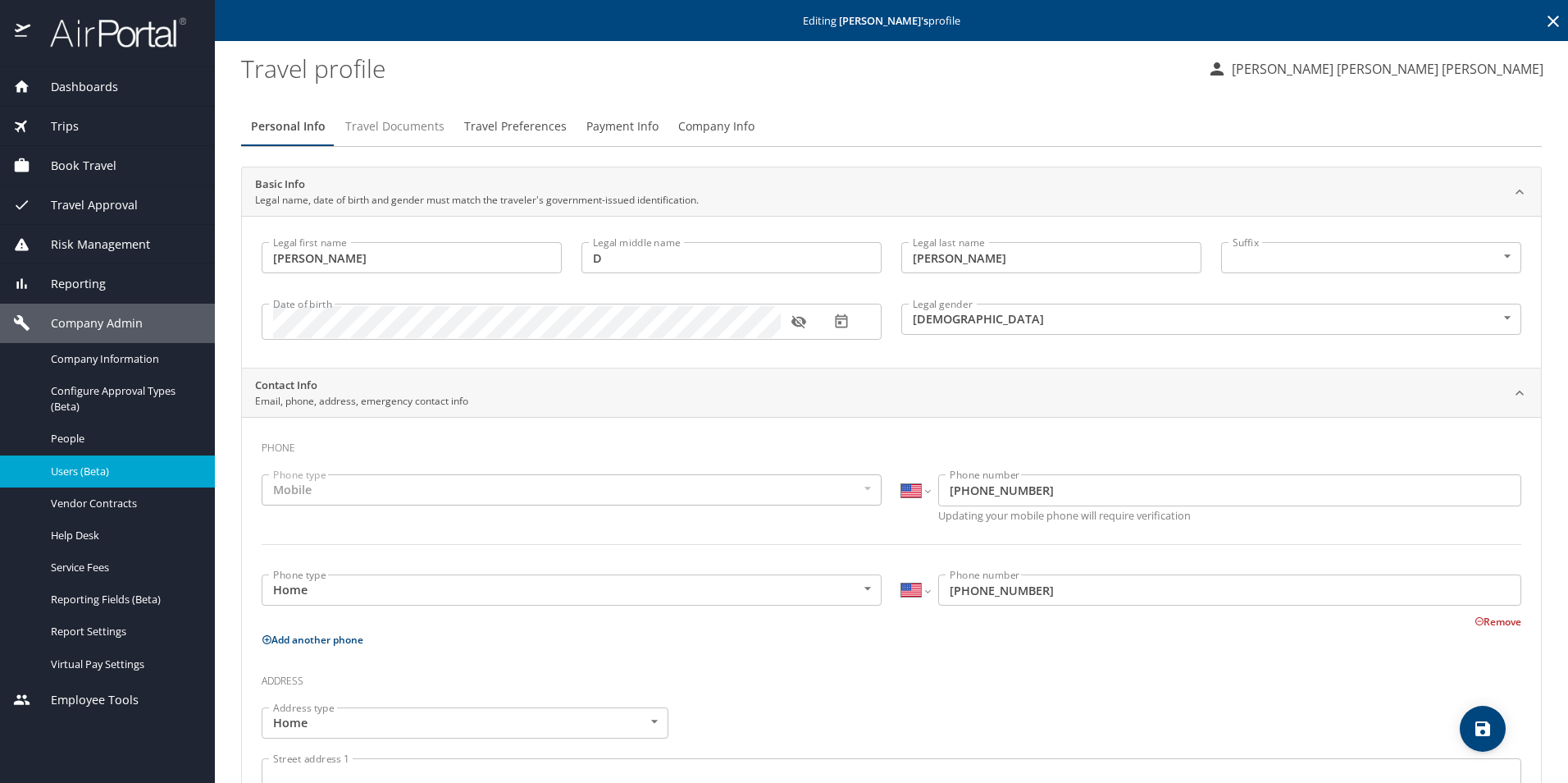
click at [397, 128] on span "Travel Documents" at bounding box center [394, 126] width 99 height 21
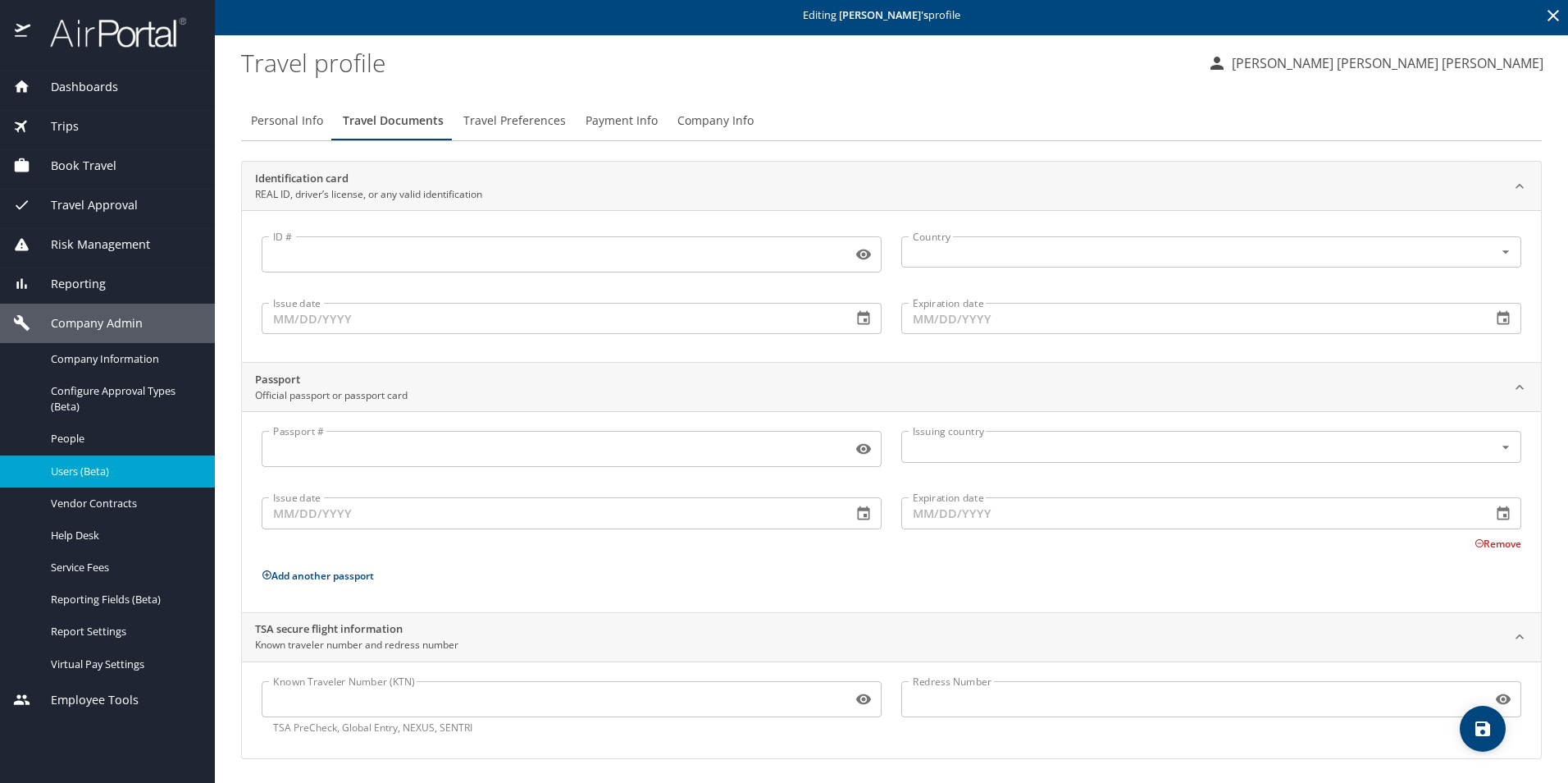
scroll to position [8, 0]
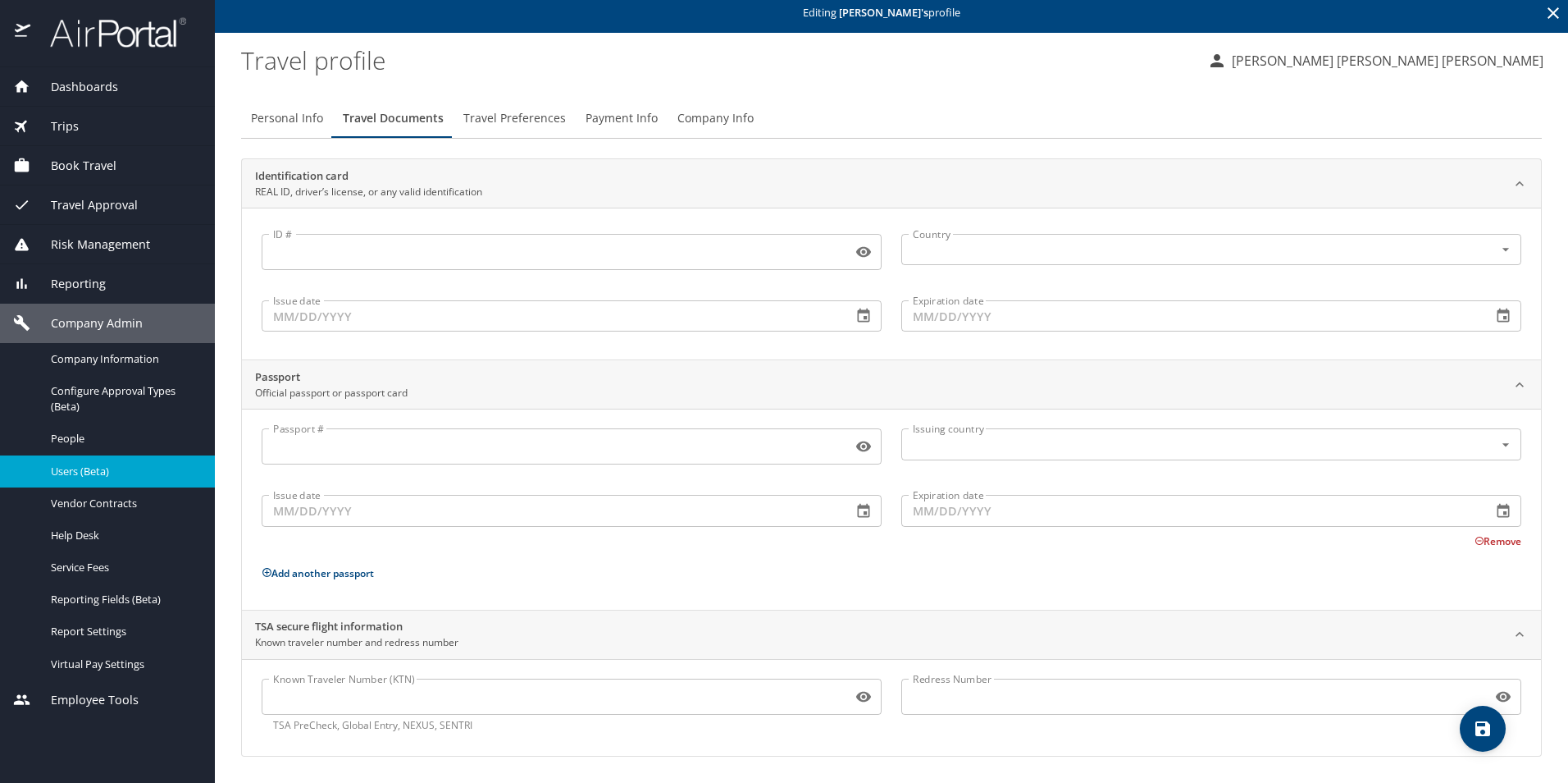
click at [374, 701] on input "Known Traveler Number (KTN)" at bounding box center [554, 696] width 584 height 31
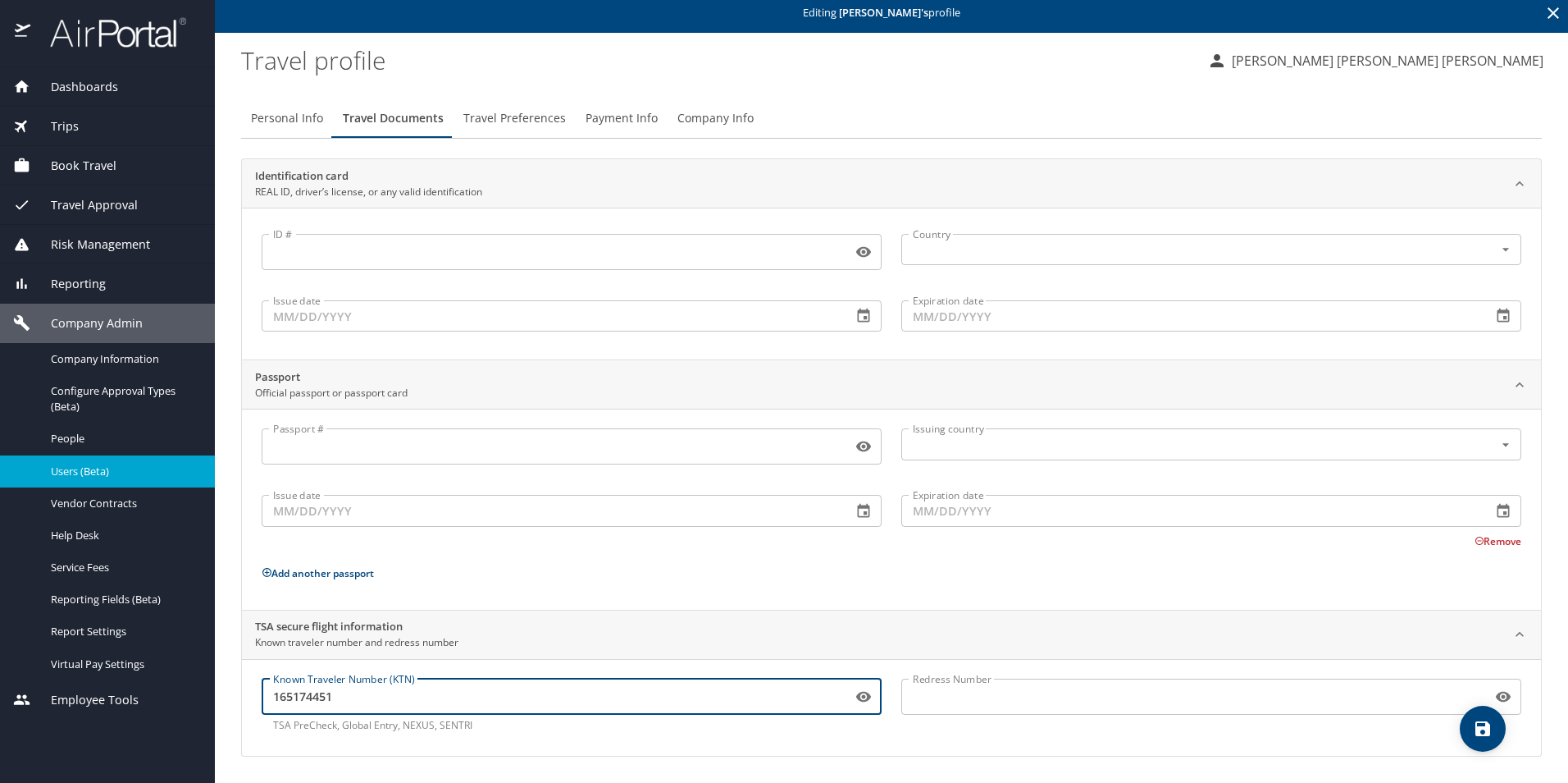
type input "165174451"
click at [1486, 737] on icon "save" at bounding box center [1483, 729] width 20 height 20
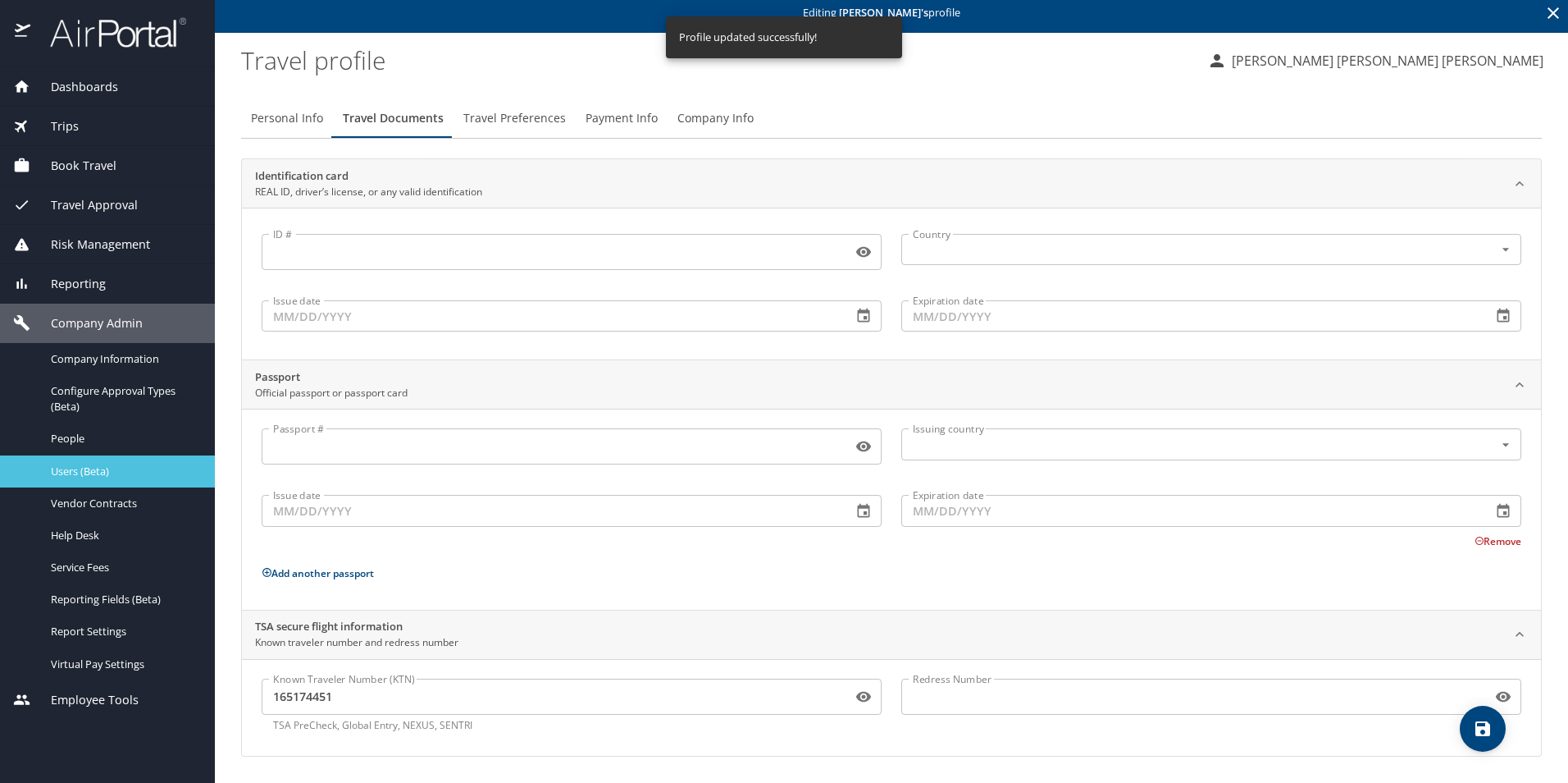
click at [101, 467] on span "Users (Beta)" at bounding box center [123, 471] width 145 height 16
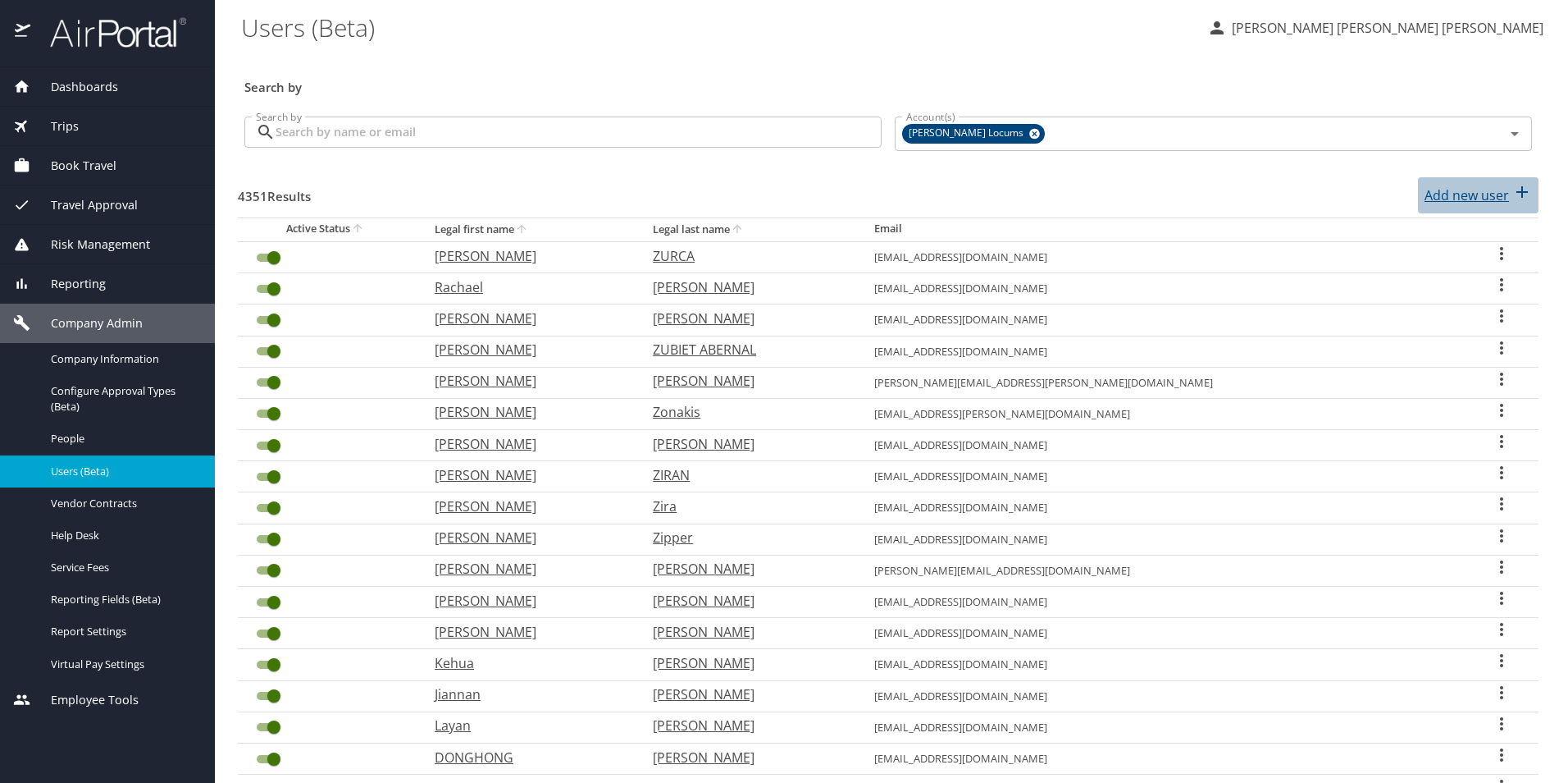
click at [1493, 196] on p "Add new user" at bounding box center [1467, 196] width 85 height 20
select select "US"
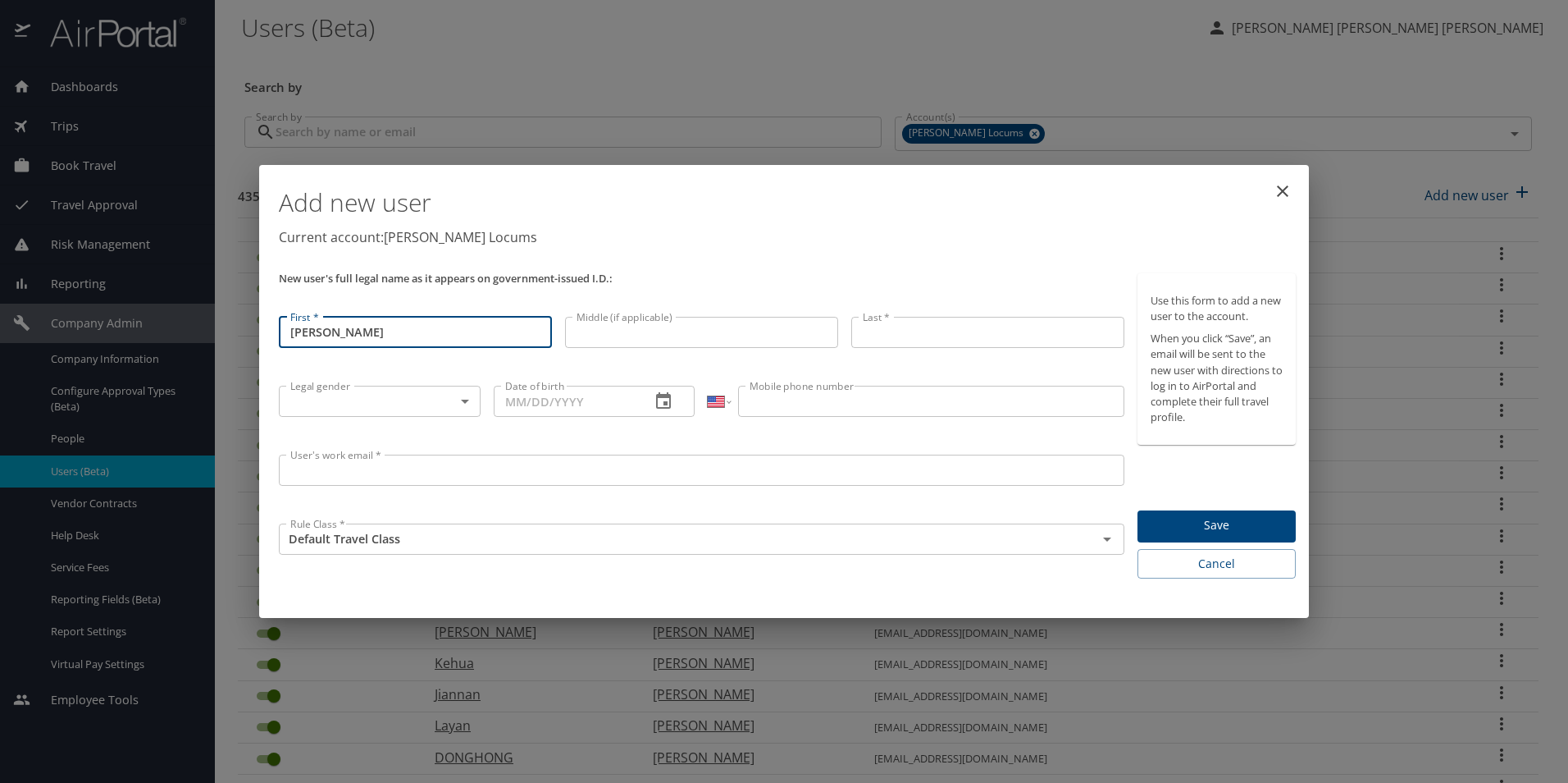
type input "[PERSON_NAME]"
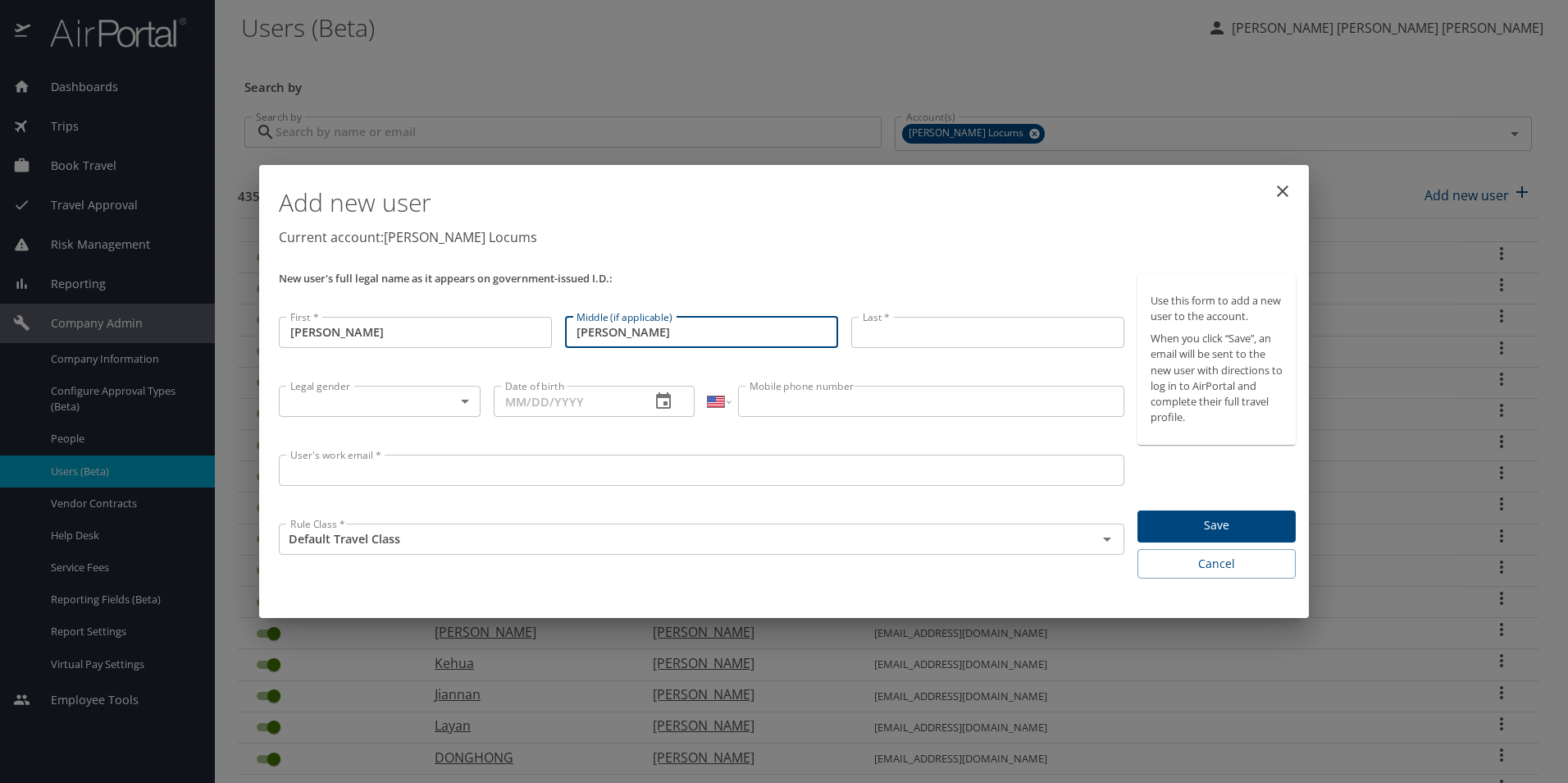
type input "[PERSON_NAME]"
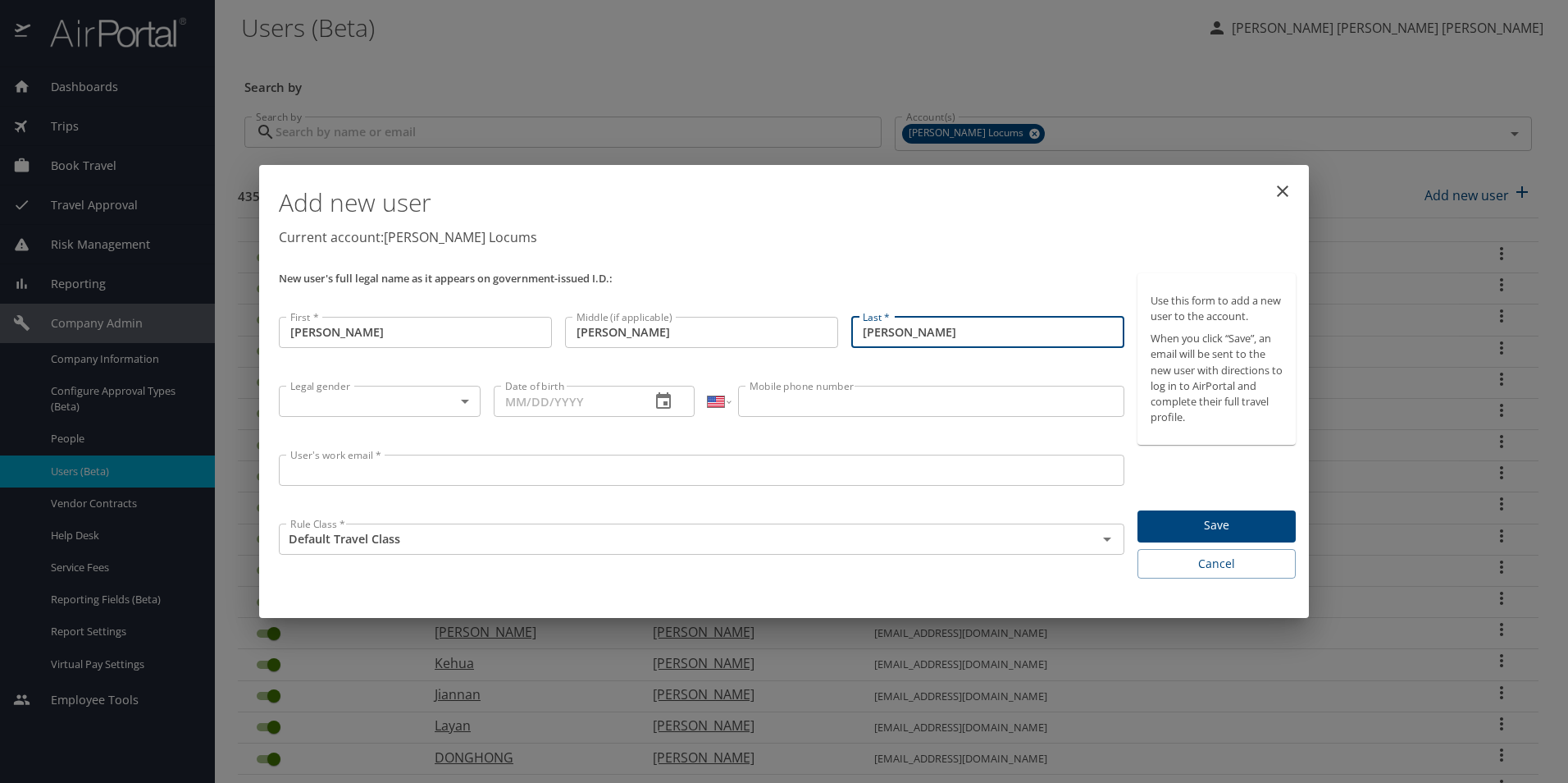
type input "[PERSON_NAME]"
click at [414, 404] on body "Dashboards AirPortal 360™ Manager My Travel Dashboard Trips Airtinerary® Lookup…" at bounding box center [784, 391] width 1568 height 783
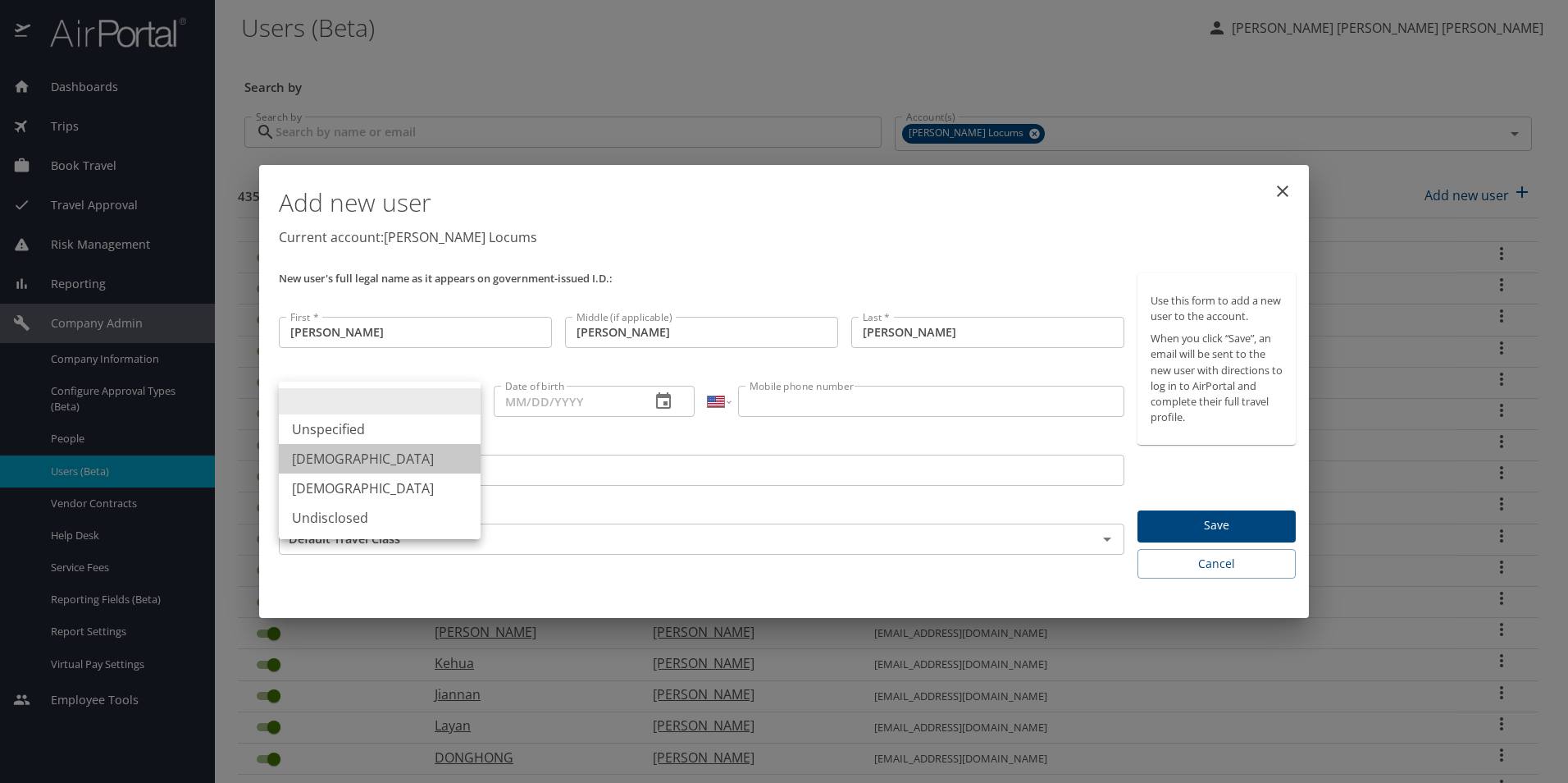
click at [351, 460] on li "[DEMOGRAPHIC_DATA]" at bounding box center [379, 458] width 202 height 29
type input "[DEMOGRAPHIC_DATA]"
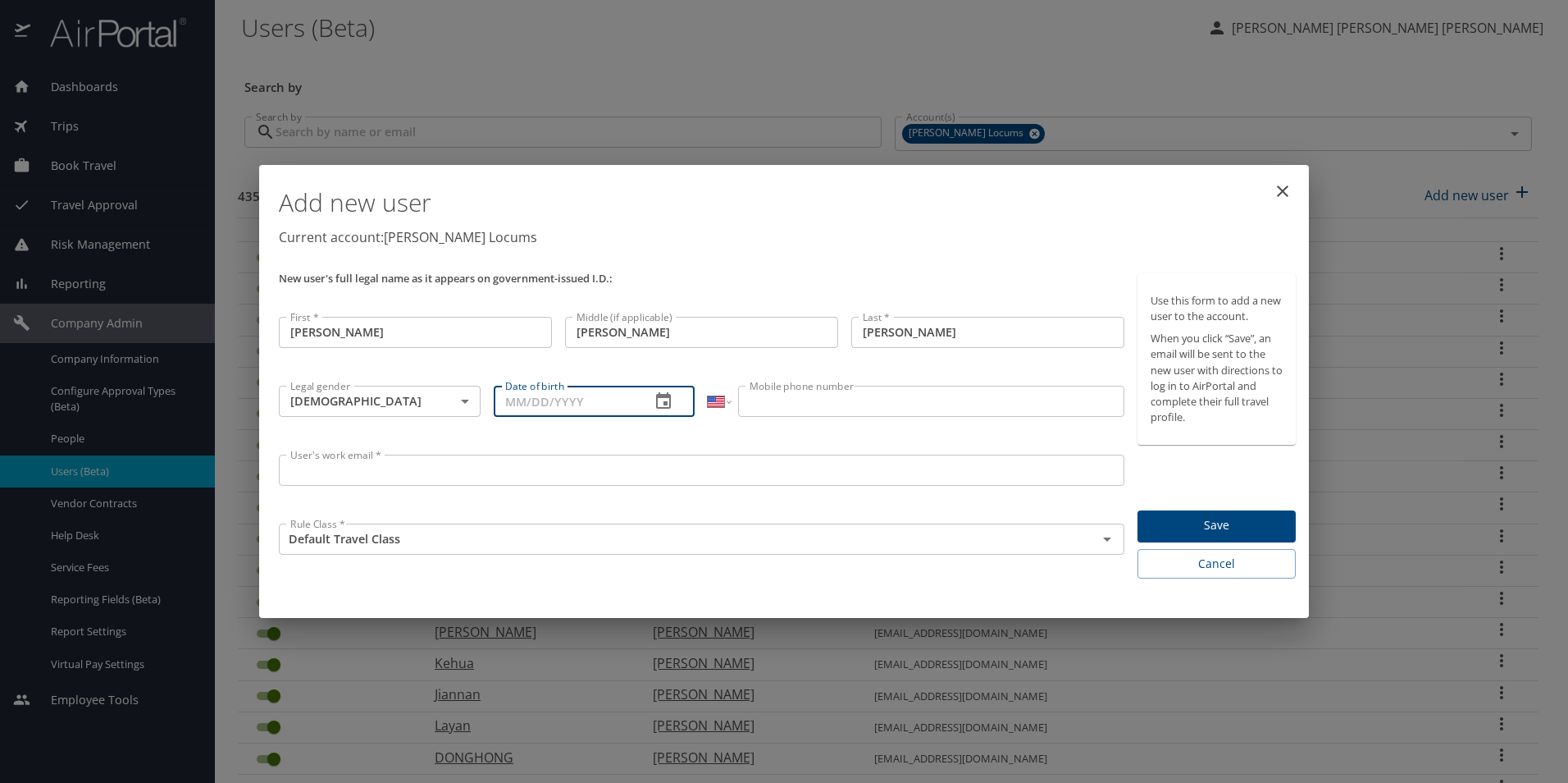
click at [584, 405] on input "Date of birth" at bounding box center [566, 400] width 145 height 31
type input "[DATE]"
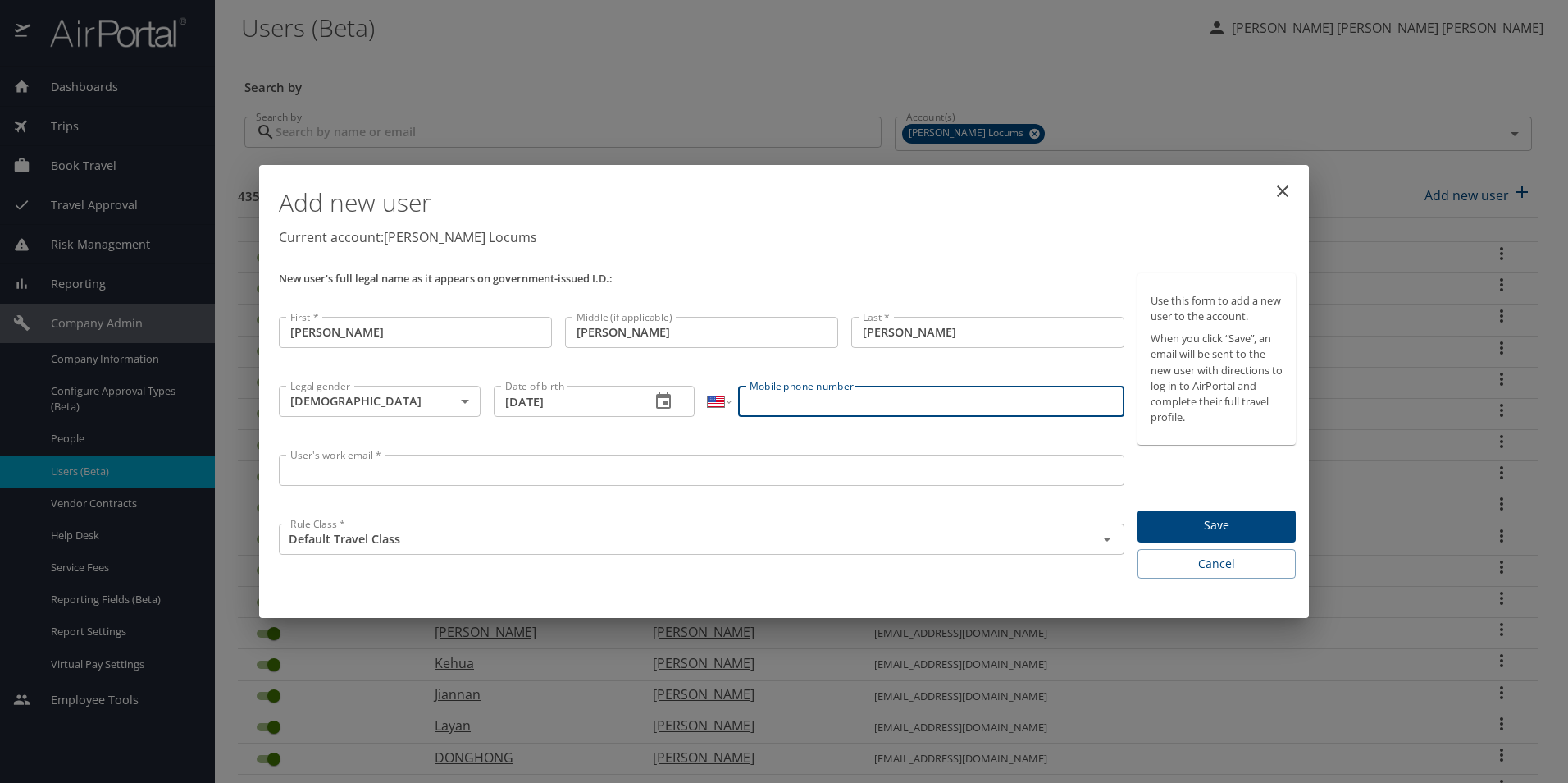
click at [779, 396] on input "Mobile phone number" at bounding box center [930, 400] width 385 height 31
paste input "[PHONE_NUMBER]"
type input "[PHONE_NUMBER]"
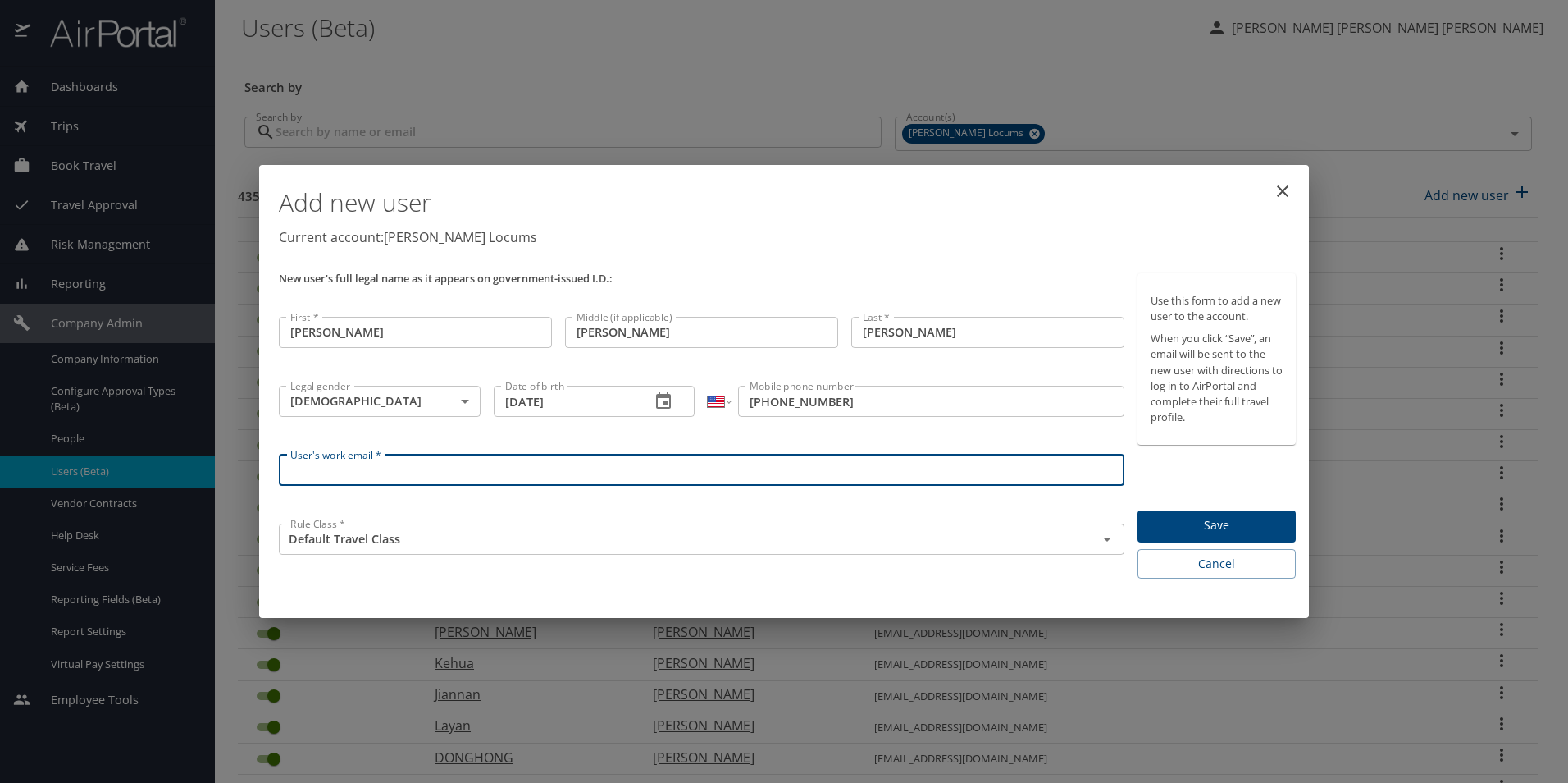
click at [630, 475] on input "User's work email *" at bounding box center [701, 469] width 845 height 31
type input "[PERSON_NAME][EMAIL_ADDRESS][PERSON_NAME][DOMAIN_NAME]"
click at [1199, 521] on span "Save" at bounding box center [1216, 525] width 132 height 21
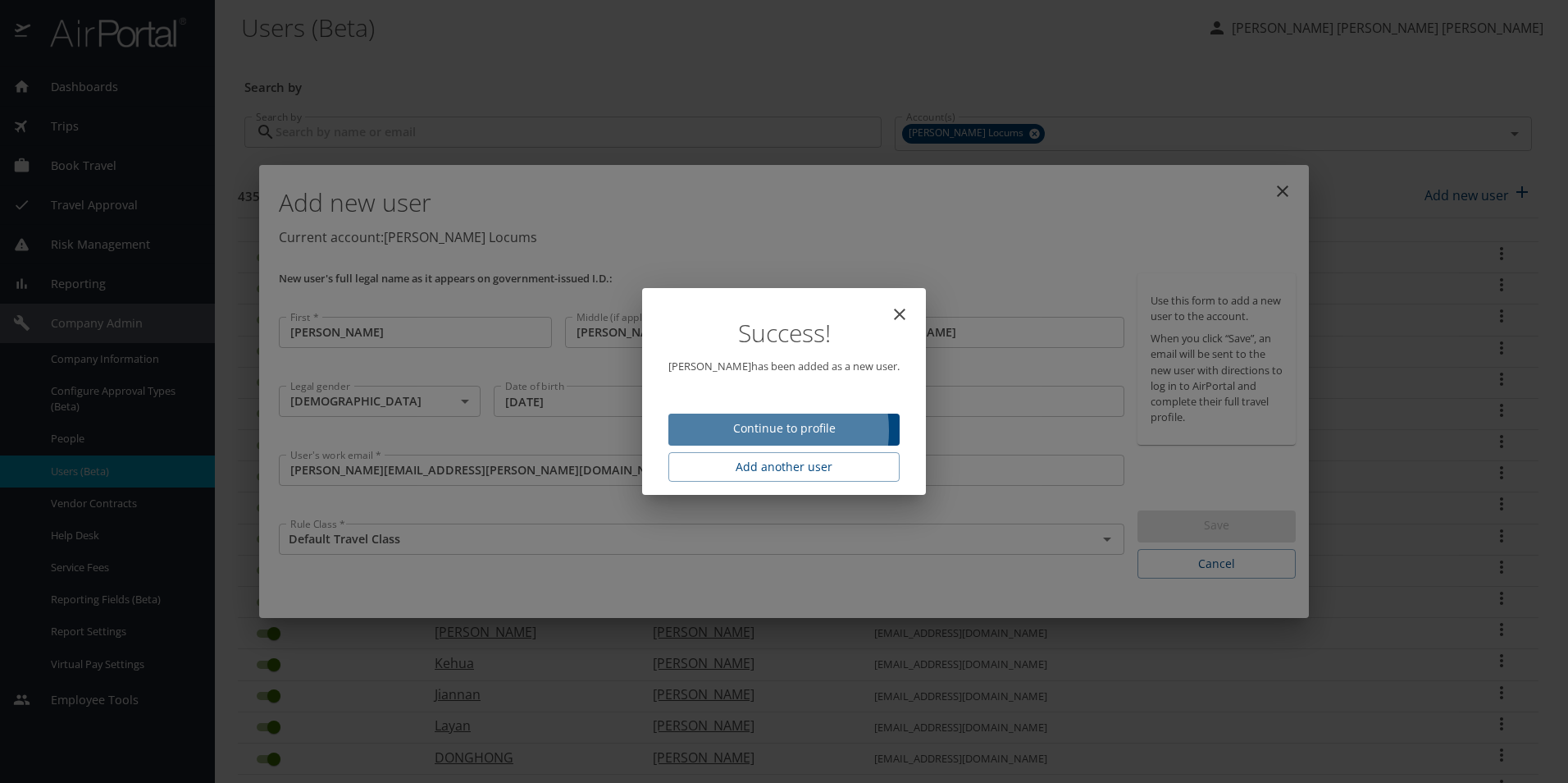
click at [770, 430] on span "Continue to profile" at bounding box center [784, 429] width 205 height 21
select select "US"
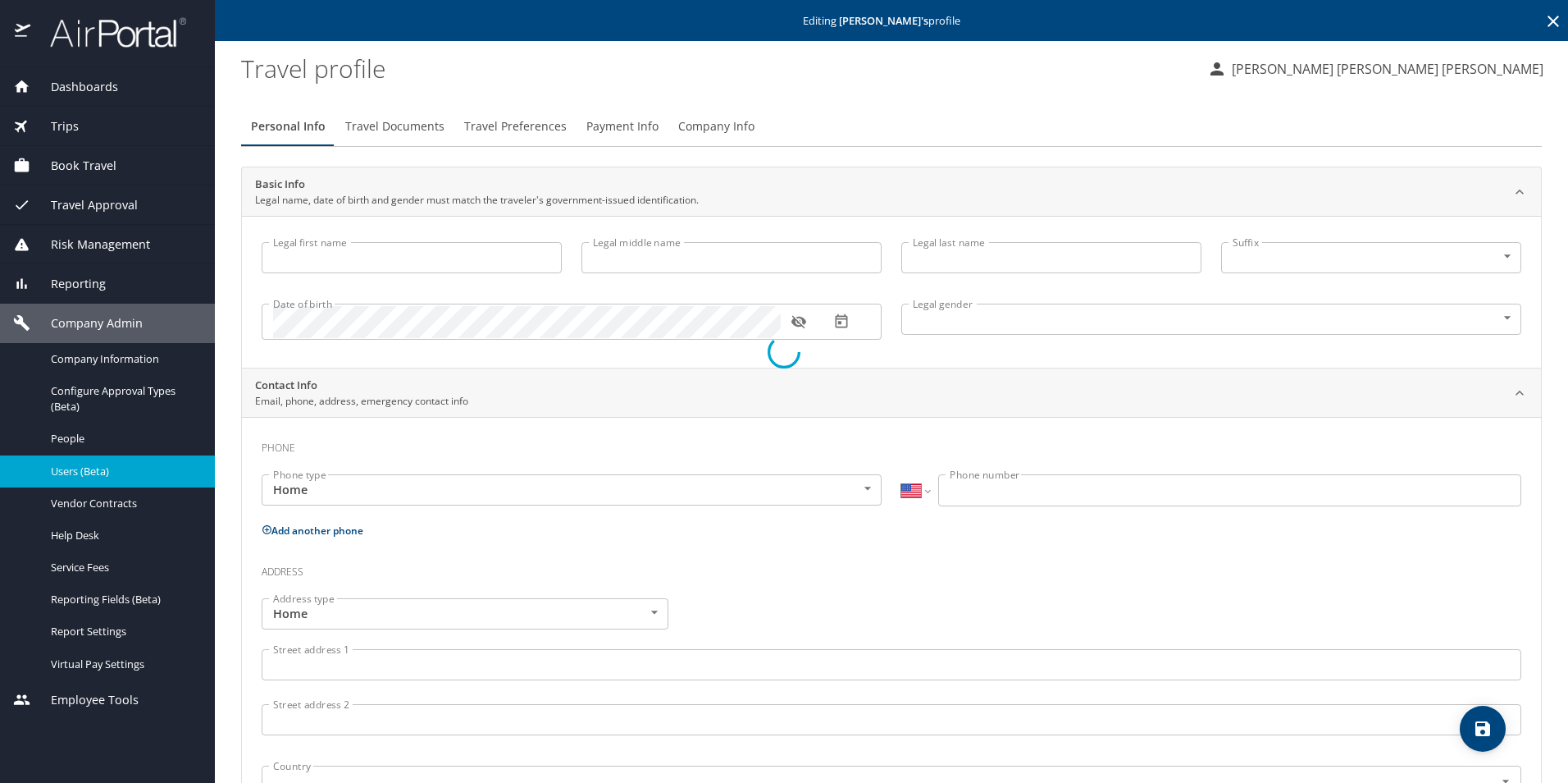
select select "US"
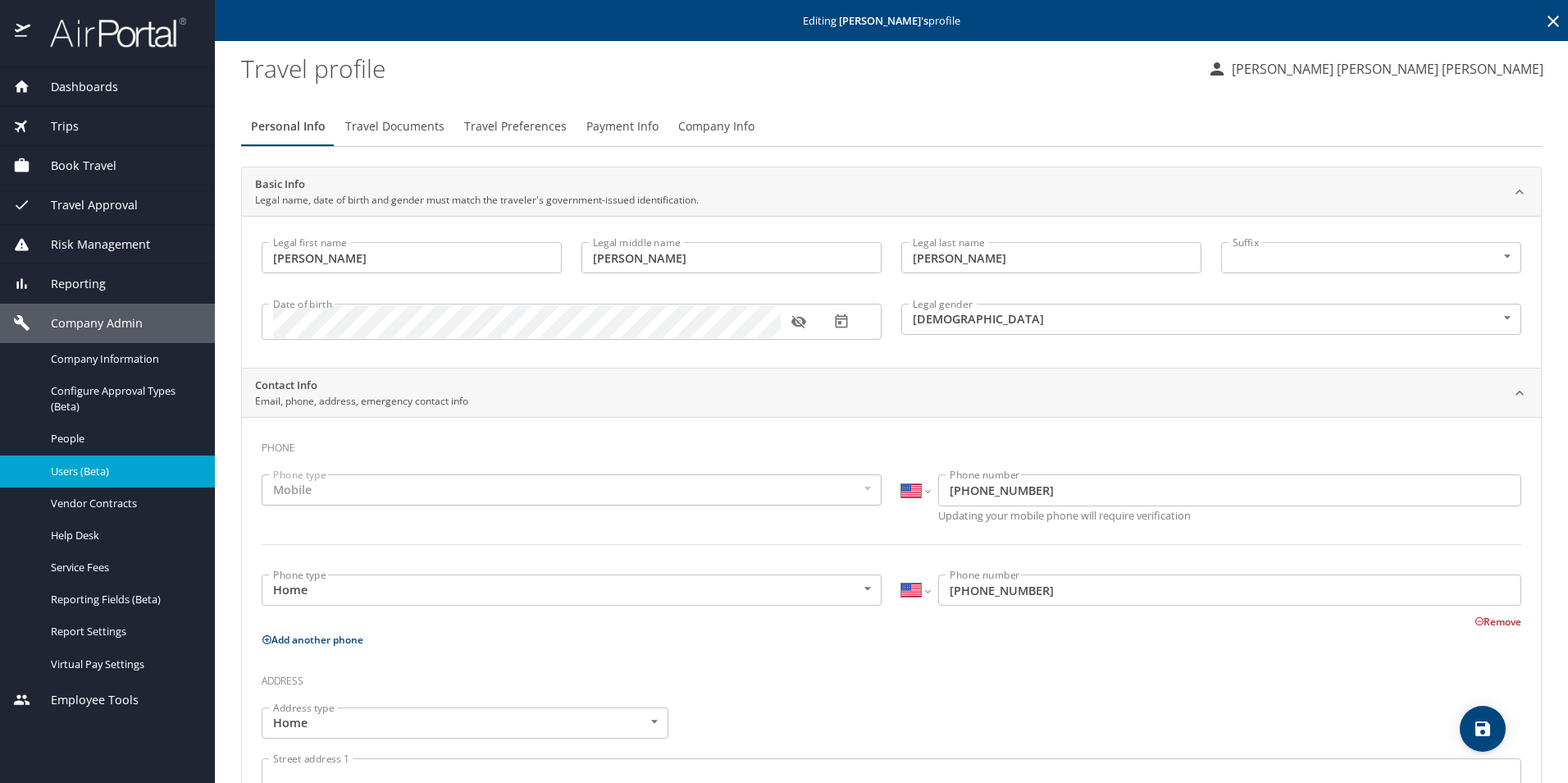
type input "[PERSON_NAME]"
type input "[DEMOGRAPHIC_DATA]"
click at [428, 135] on span "Travel Documents" at bounding box center [394, 126] width 99 height 21
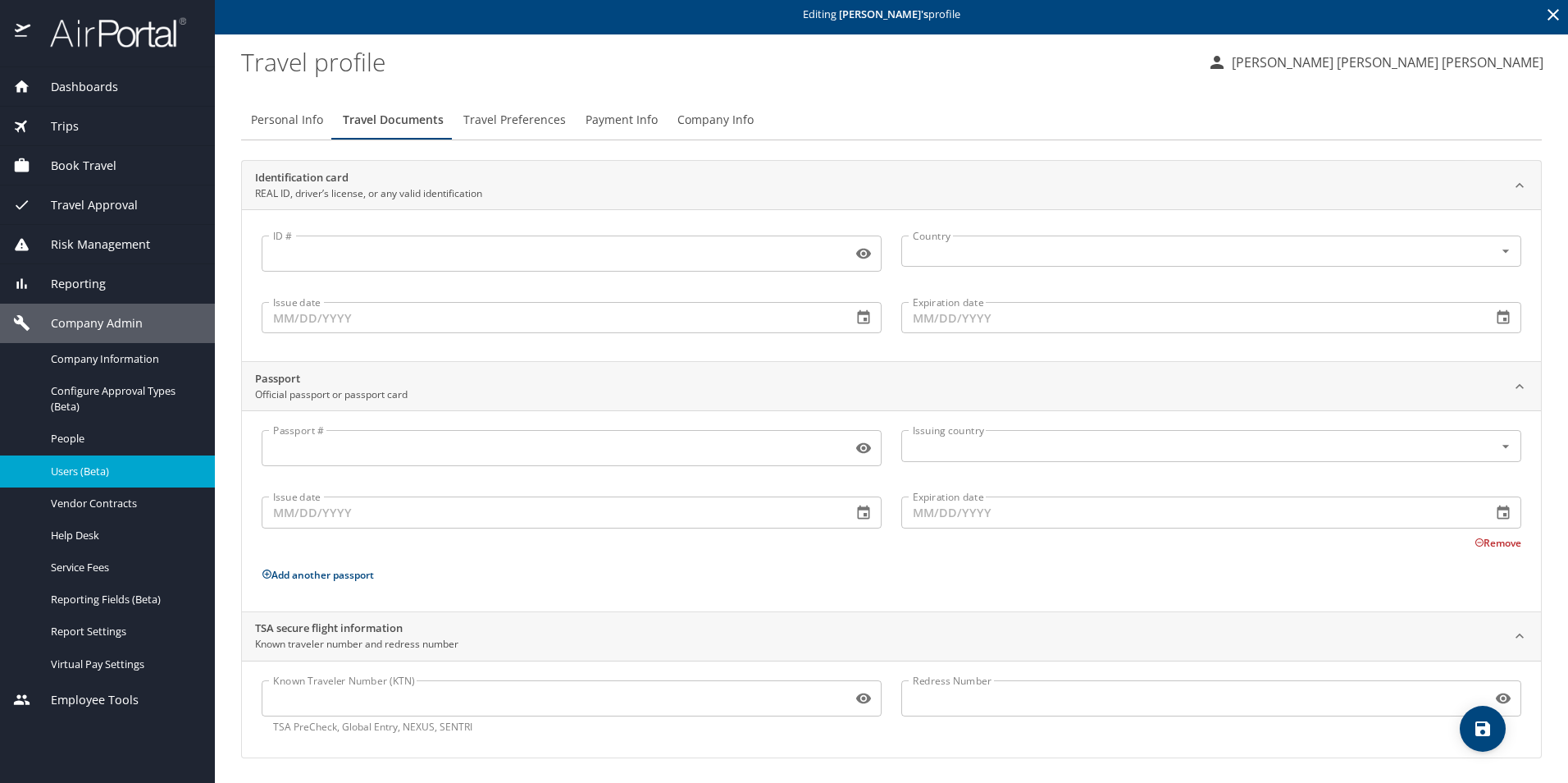
scroll to position [8, 0]
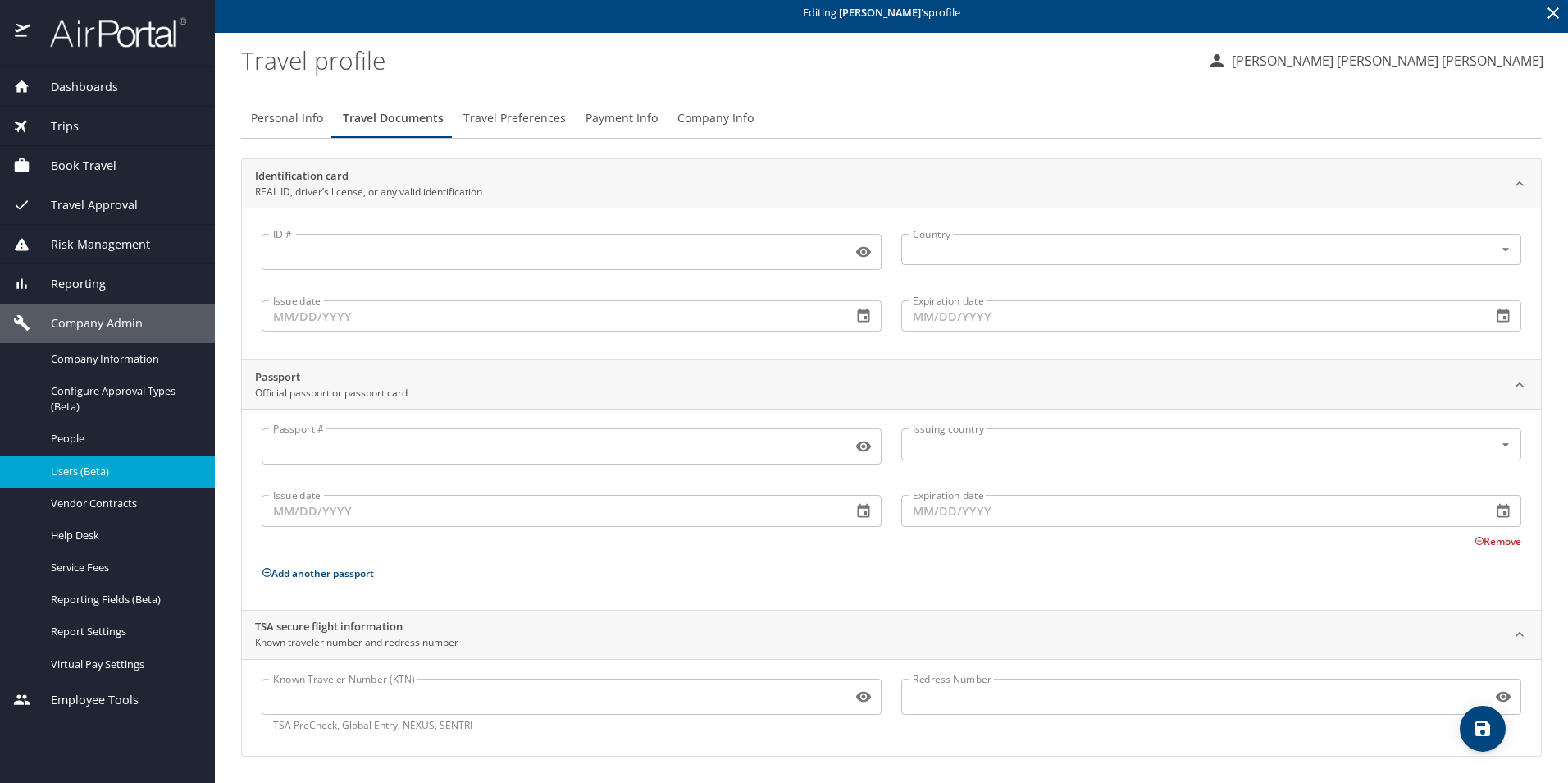
click at [401, 696] on input "Known Traveler Number (KTN)" at bounding box center [554, 696] width 584 height 31
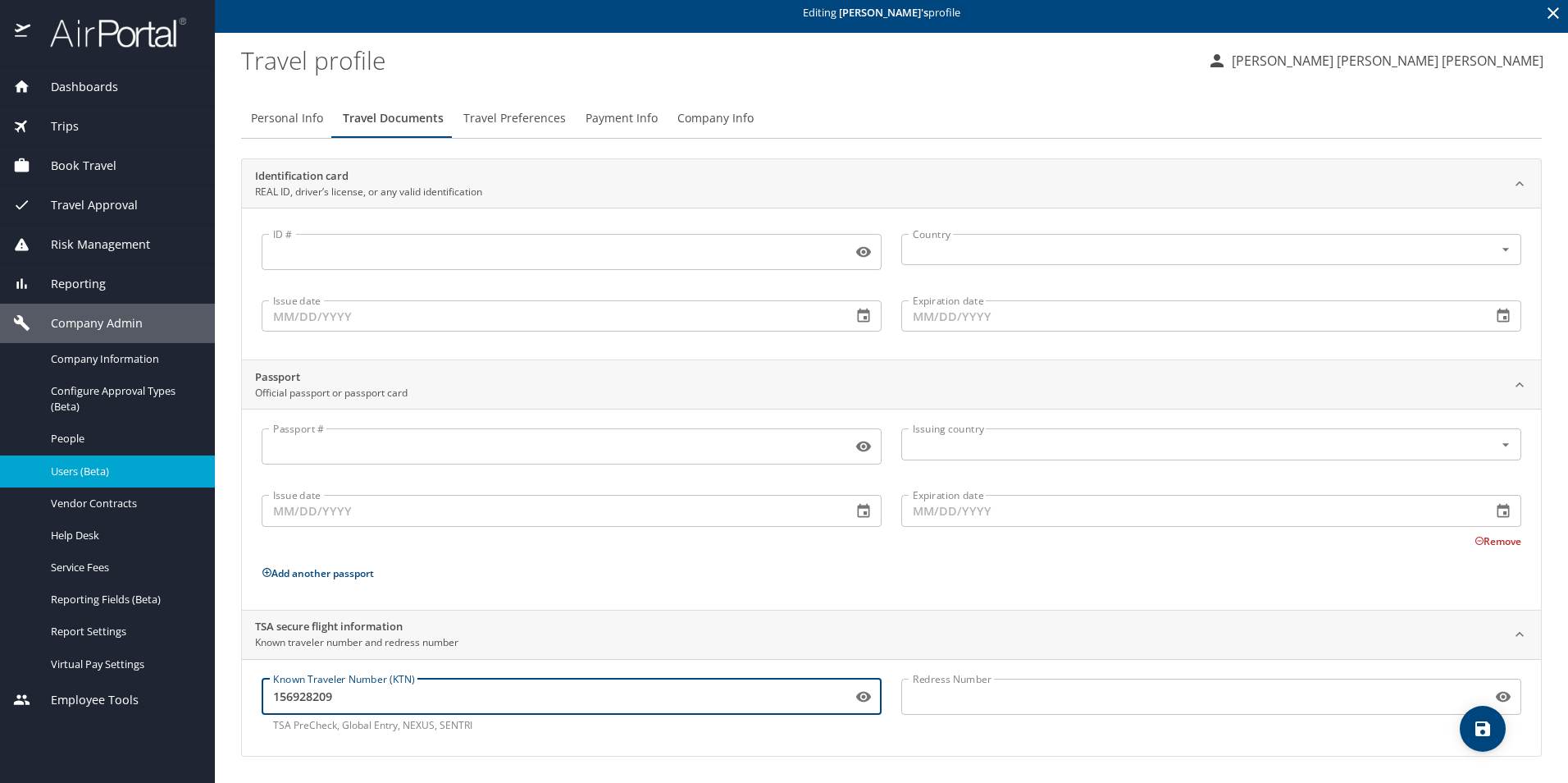
type input "156928209"
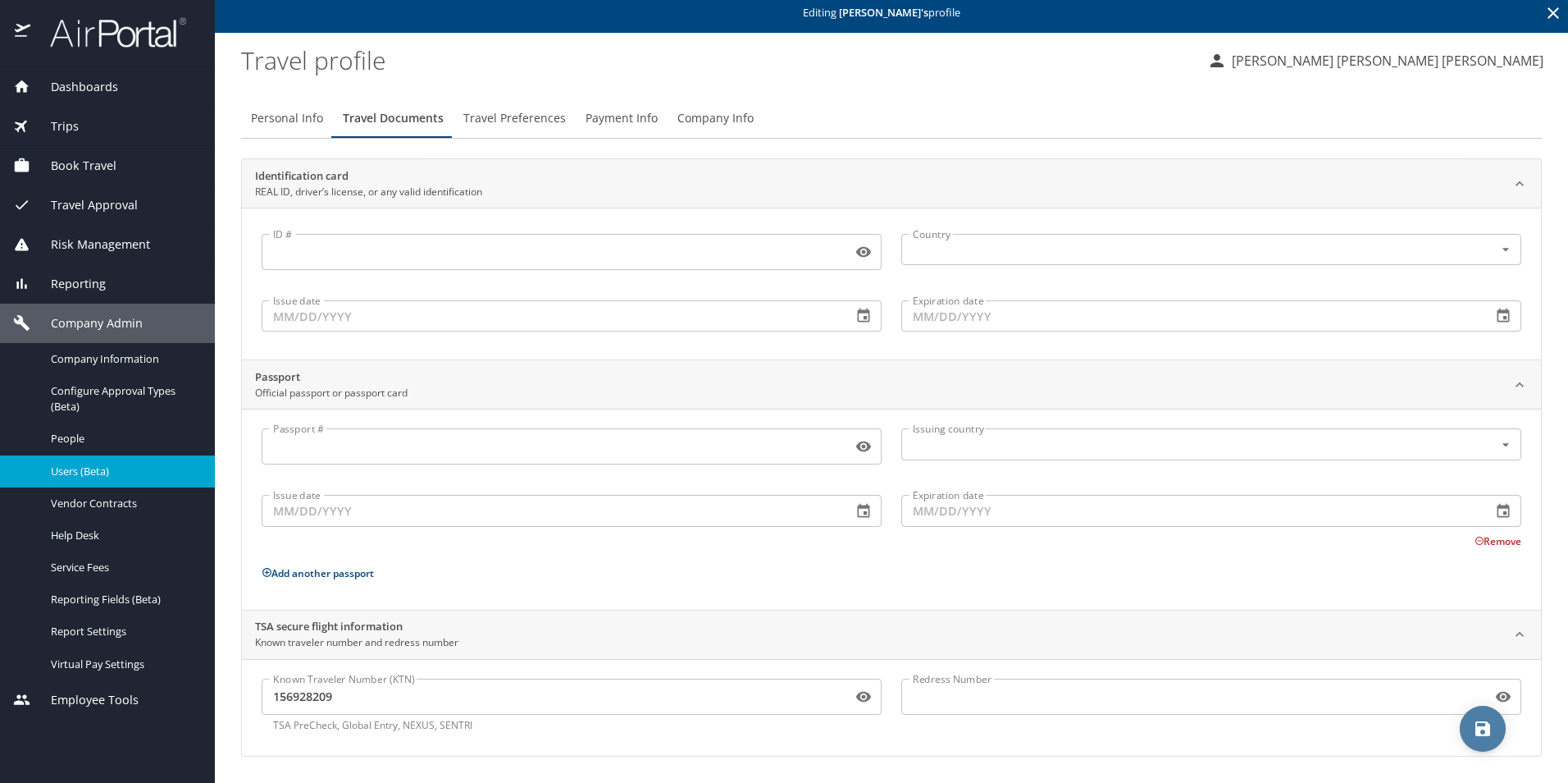
click at [1485, 744] on button "save" at bounding box center [1482, 728] width 46 height 46
